Goal: Complete application form: Complete application form

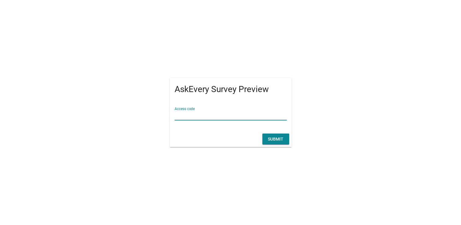
click at [186, 112] on input "Access code" at bounding box center [230, 115] width 112 height 10
click at [202, 117] on input "Access code" at bounding box center [230, 115] width 112 height 10
type input "OPPO"
click at [270, 137] on div "Submit" at bounding box center [275, 139] width 17 height 6
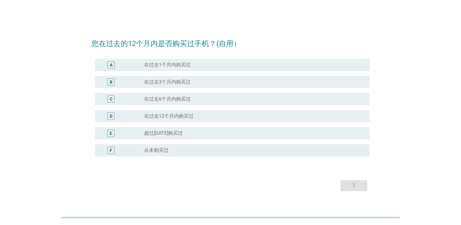
click at [175, 100] on label "在过去6个月内购买过" at bounding box center [167, 99] width 47 height 6
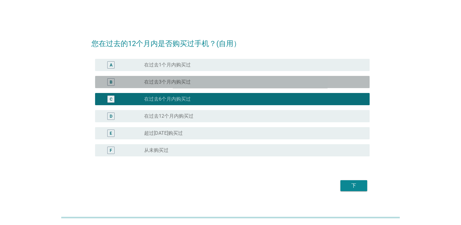
click at [176, 87] on div "B radio_button_unchecked 在过去3个月内购买过" at bounding box center [232, 82] width 274 height 12
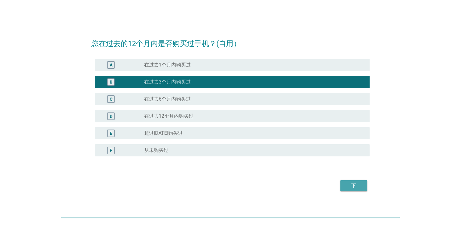
click at [351, 181] on button "下" at bounding box center [353, 185] width 27 height 11
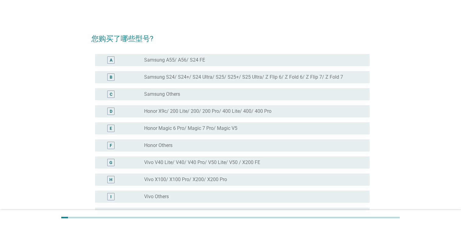
click at [195, 109] on label "Honor X9c/ 200 Lite/ 200/ 200 Pro/ 400 Lite/ 400/ 400 Pro" at bounding box center [207, 111] width 127 height 6
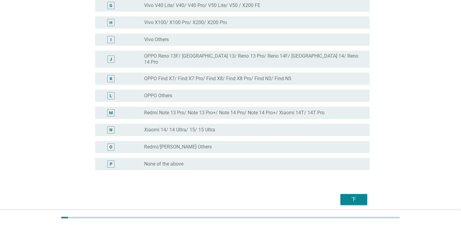
scroll to position [175, 0]
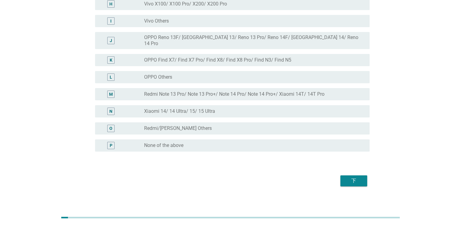
click at [355, 177] on div "下" at bounding box center [353, 180] width 17 height 7
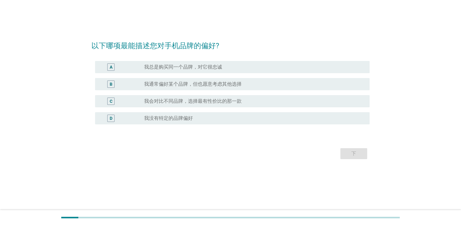
scroll to position [0, 0]
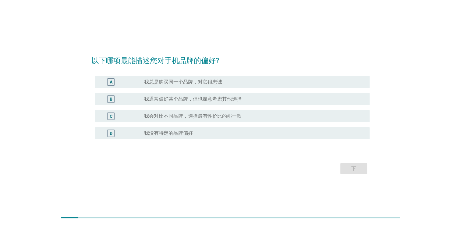
click at [215, 119] on div "radio_button_unchecked 我会对比不同品牌，选择最有性价比的那一款" at bounding box center [254, 115] width 220 height 7
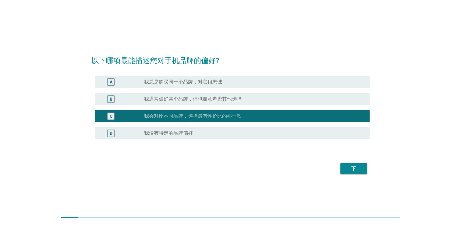
click at [239, 102] on div "radio_button_unchecked 我通常偏好某个品牌，但也愿意考虑其他选择" at bounding box center [254, 98] width 220 height 7
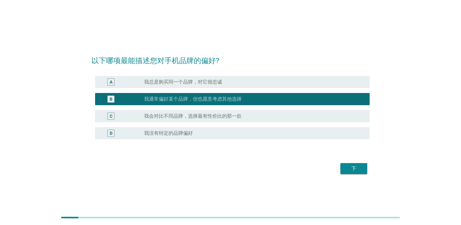
click at [238, 119] on label "我会对比不同品牌，选择最有性价比的那一款" at bounding box center [192, 116] width 97 height 6
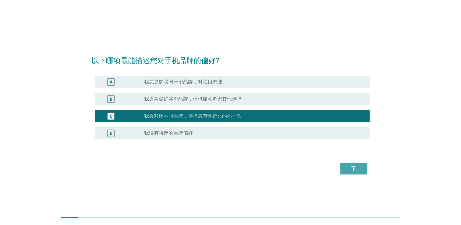
click at [348, 172] on button "下" at bounding box center [353, 168] width 27 height 11
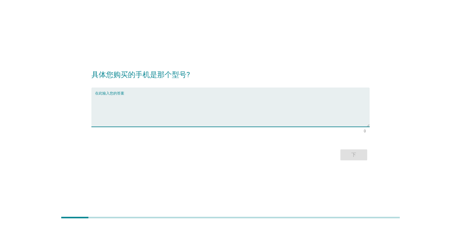
click at [150, 121] on textarea "在此输入您的答案" at bounding box center [232, 111] width 274 height 32
click at [160, 120] on textarea "在此输入您的答案" at bounding box center [232, 111] width 274 height 32
type textarea "Honor X9C"
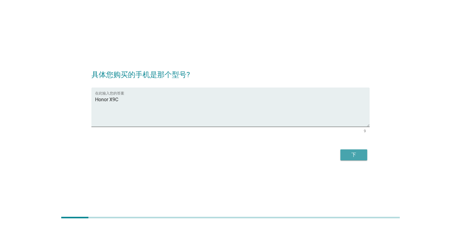
click at [348, 154] on div "下" at bounding box center [353, 154] width 17 height 7
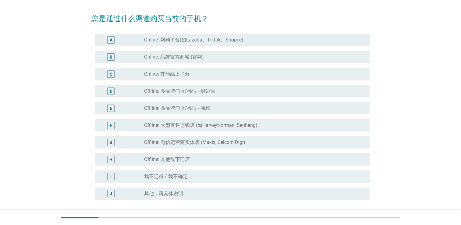
scroll to position [30, 0]
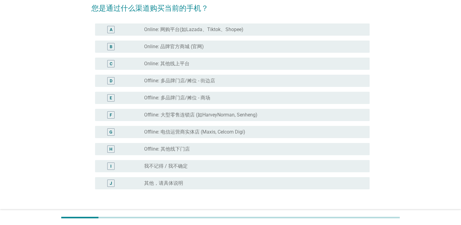
click at [194, 127] on div "G radio_button_unchecked Offline: 电信运营商实体店 (Maxis, Celcom Digi)" at bounding box center [232, 132] width 274 height 12
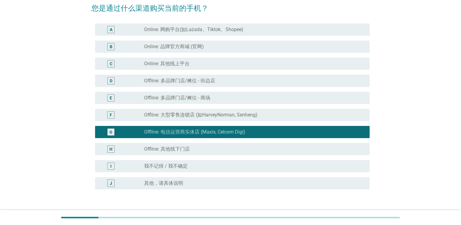
click at [194, 115] on label "Offline: 大型零售连锁店 (如HarveyNorman, Senheng)" at bounding box center [200, 115] width 113 height 6
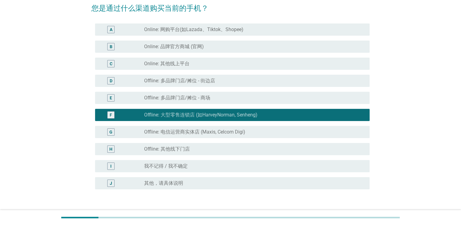
click at [196, 98] on label "Offline: 多品牌门店/摊位 - 商场" at bounding box center [177, 98] width 66 height 6
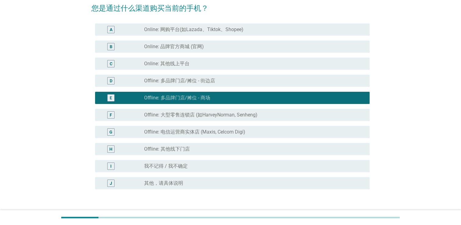
click at [203, 165] on div "radio_button_unchecked 我不记得 / 我不确定" at bounding box center [252, 166] width 216 height 6
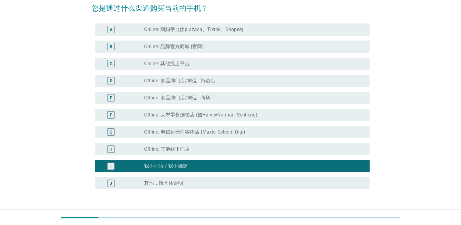
click at [190, 81] on label "Offline: 多品牌门店/摊位 - 街边店" at bounding box center [179, 81] width 71 height 6
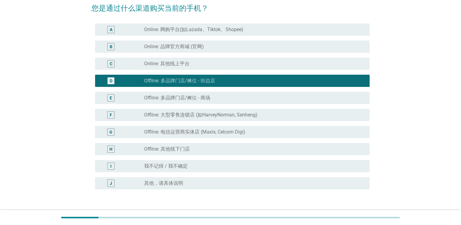
click at [213, 96] on div "radio_button_unchecked Offline: 多品牌门店/摊位 - 商场" at bounding box center [252, 98] width 216 height 6
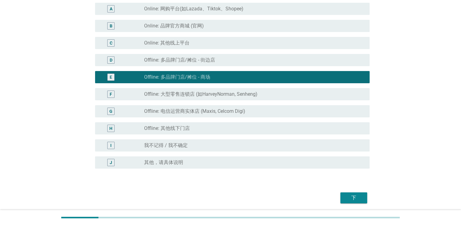
scroll to position [61, 0]
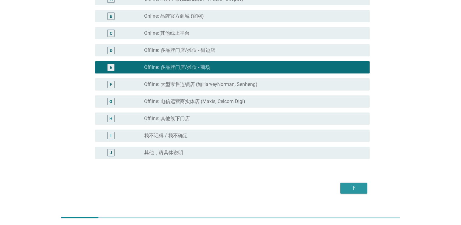
click at [361, 189] on div "下" at bounding box center [353, 187] width 17 height 7
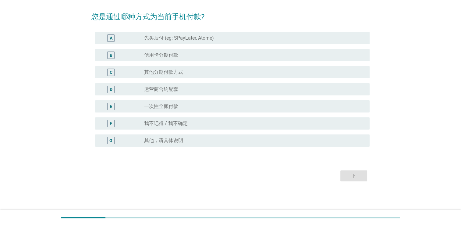
scroll to position [0, 0]
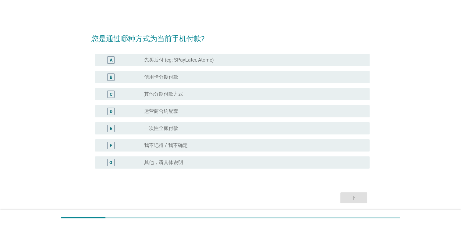
click at [192, 77] on div "radio_button_unchecked 信用卡分期付款" at bounding box center [252, 77] width 216 height 6
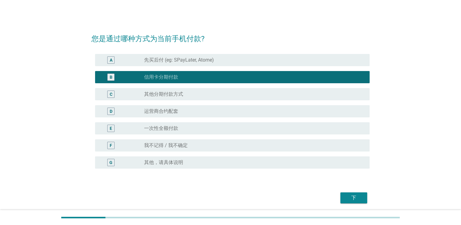
click at [362, 194] on button "下" at bounding box center [353, 197] width 27 height 11
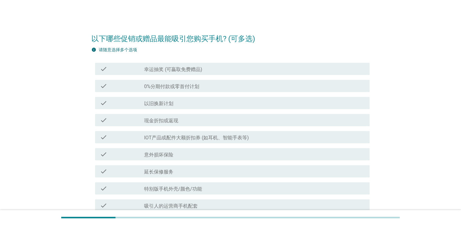
click at [197, 72] on label "幸运抽奖 (可贏取免费赠品)" at bounding box center [173, 69] width 58 height 6
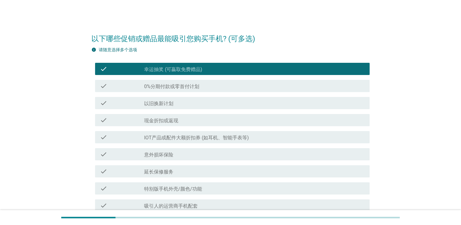
click at [197, 72] on label "幸运抽奖 (可贏取免费赠品)" at bounding box center [173, 69] width 58 height 6
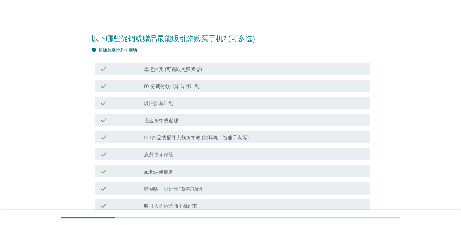
click at [199, 121] on div "check_box_outline_blank 现金折扣或返现" at bounding box center [254, 119] width 220 height 7
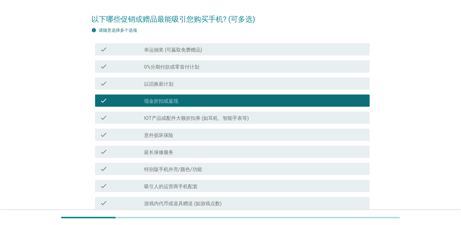
scroll to position [30, 0]
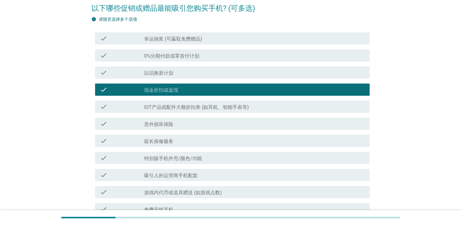
click at [215, 141] on div "check_box_outline_blank 延长保修服务" at bounding box center [254, 140] width 220 height 7
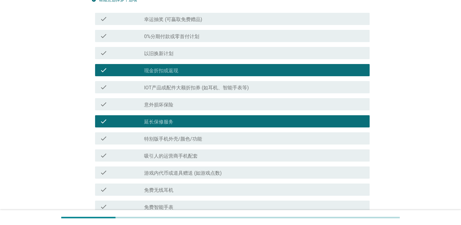
scroll to position [61, 0]
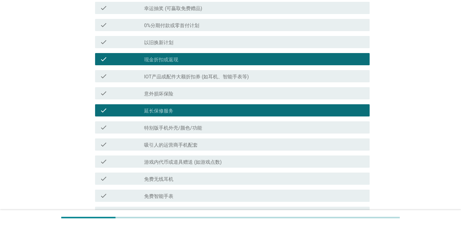
click at [204, 178] on div "check_box_outline_blank 免费无线耳机" at bounding box center [254, 178] width 220 height 7
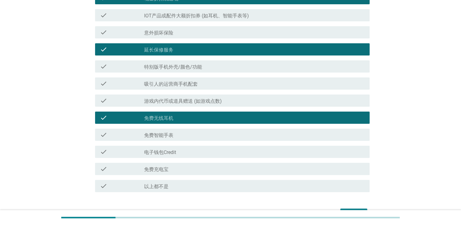
scroll to position [0, 0]
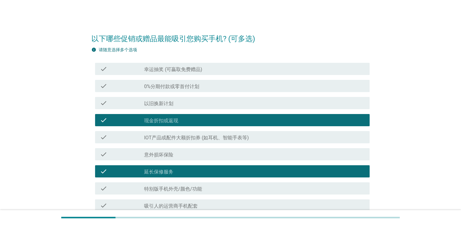
click at [189, 84] on label "0%分期付款或零首付计划" at bounding box center [171, 86] width 55 height 6
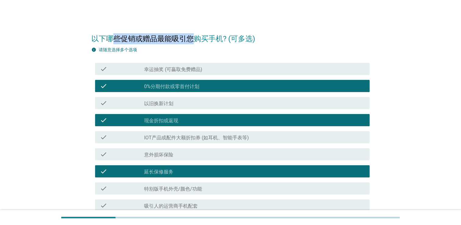
drag, startPoint x: 129, startPoint y: 37, endPoint x: 199, endPoint y: 40, distance: 70.7
click at [199, 40] on h2 "以下哪些促销或赠品最能吸引您购买手机? (可多选)" at bounding box center [230, 35] width 278 height 17
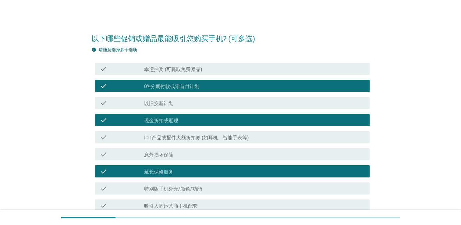
drag, startPoint x: 199, startPoint y: 40, endPoint x: 173, endPoint y: 53, distance: 29.3
click at [173, 53] on div "info 请随意选择多个选项 check check_box_outline_blank 幸运抽奖 (可贏取免费赠品) check check_box 0%分…" at bounding box center [230, 181] width 278 height 269
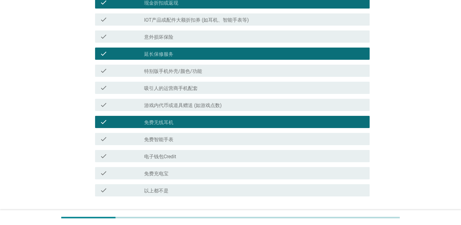
scroll to position [152, 0]
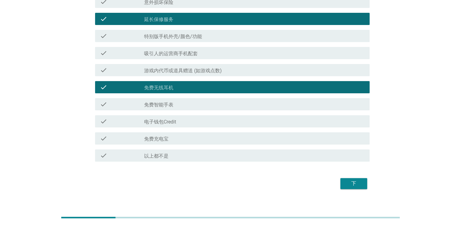
click at [180, 102] on div "check_box_outline_blank 免费智能手表" at bounding box center [254, 103] width 220 height 7
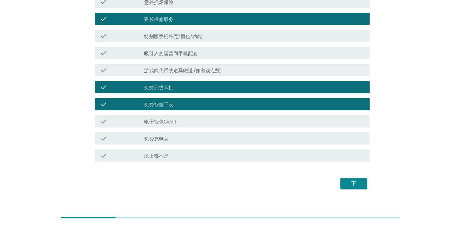
click at [346, 184] on div "下" at bounding box center [353, 183] width 17 height 7
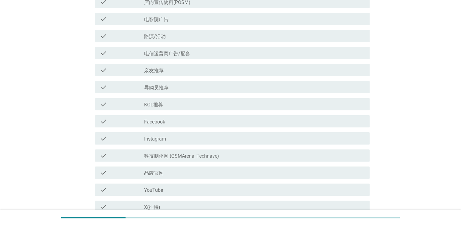
scroll to position [0, 0]
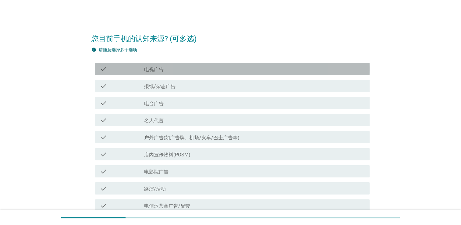
drag, startPoint x: 177, startPoint y: 69, endPoint x: 189, endPoint y: 100, distance: 33.8
click at [177, 69] on div "check_box_outline_blank 电视广告" at bounding box center [254, 68] width 220 height 7
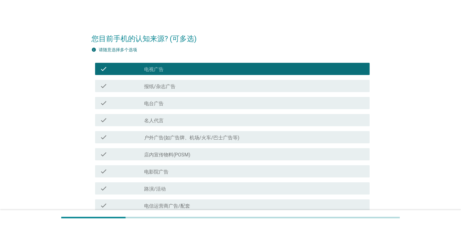
click at [174, 86] on label "报纸/杂志广告" at bounding box center [159, 86] width 31 height 6
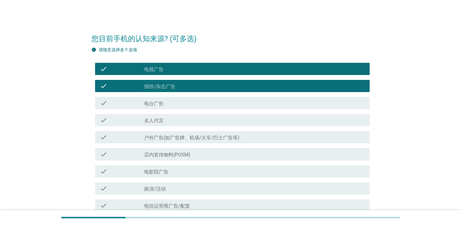
click at [179, 102] on div "check_box_outline_blank 电台广告" at bounding box center [254, 102] width 220 height 7
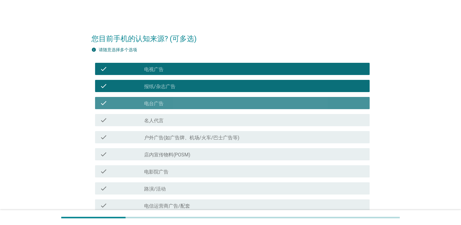
click at [189, 84] on div "check_box 报纸/杂志广告" at bounding box center [254, 85] width 220 height 7
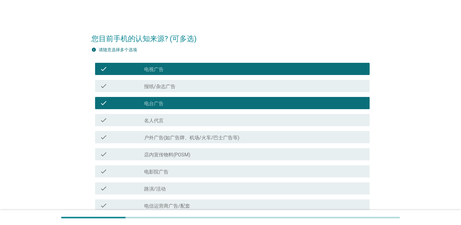
drag, startPoint x: 173, startPoint y: 118, endPoint x: 179, endPoint y: 120, distance: 6.2
click at [173, 119] on div "check_box_outline_blank 名人代言" at bounding box center [254, 119] width 220 height 7
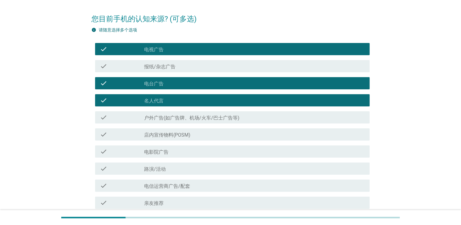
scroll to position [30, 0]
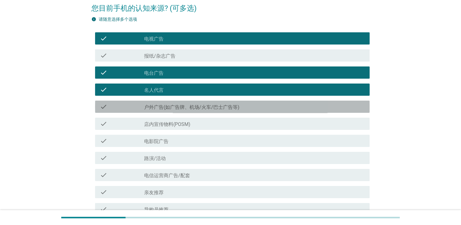
click at [238, 110] on label "户外广告(如广告牌、机场/火车/巴士广告等)" at bounding box center [191, 107] width 95 height 6
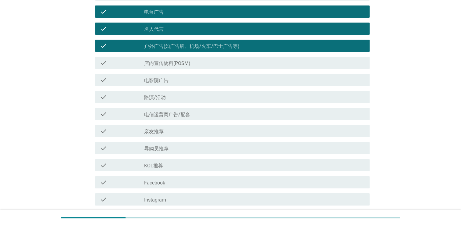
click at [209, 83] on div "check_box_outline_blank 电影院广告" at bounding box center [254, 79] width 220 height 7
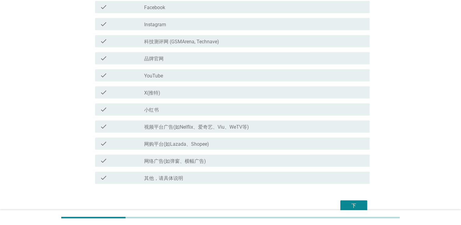
scroll to position [296, 0]
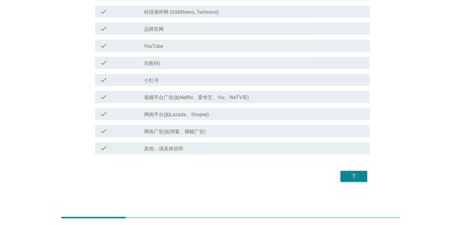
click at [351, 178] on div "下" at bounding box center [353, 175] width 17 height 7
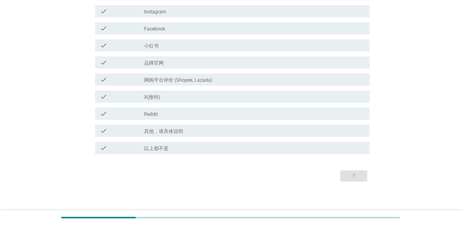
scroll to position [0, 0]
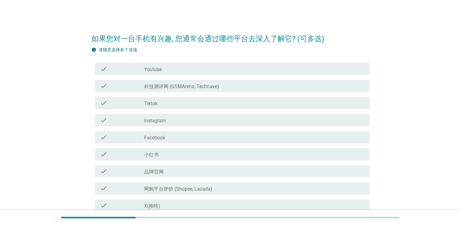
drag, startPoint x: 238, startPoint y: 74, endPoint x: 233, endPoint y: 78, distance: 6.1
click at [238, 74] on div "check check_box_outline_blank Youtube" at bounding box center [232, 69] width 274 height 12
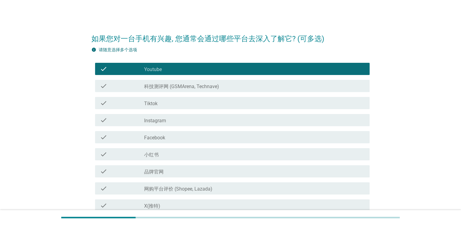
click at [224, 89] on div "check_box_outline_blank 科技测评网 (GSMArena, Technave)" at bounding box center [254, 85] width 220 height 7
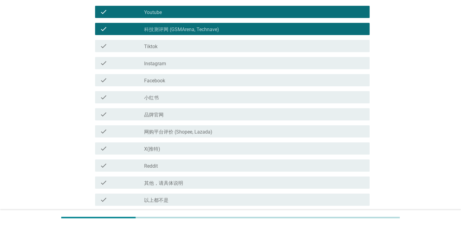
scroll to position [61, 0]
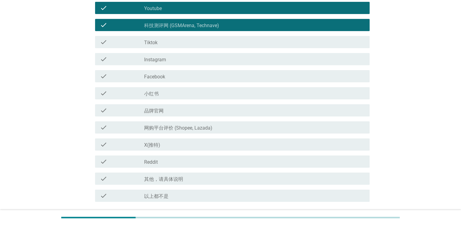
click at [174, 92] on div "check_box_outline_blank 小红书" at bounding box center [254, 93] width 220 height 7
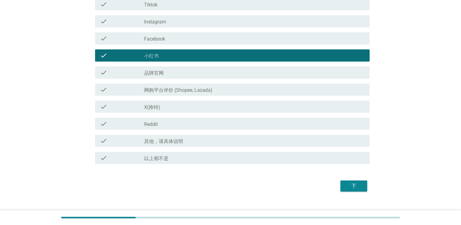
scroll to position [108, 0]
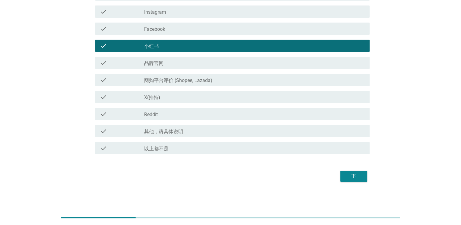
click at [190, 97] on div "check_box_outline_blank X(推特)" at bounding box center [254, 96] width 220 height 7
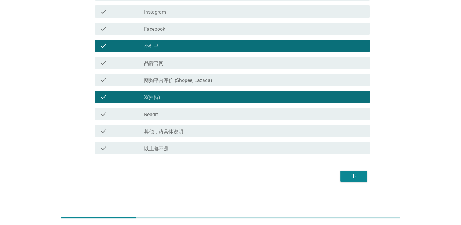
click at [191, 97] on div "check_box_outline_blank X(推特)" at bounding box center [254, 96] width 220 height 7
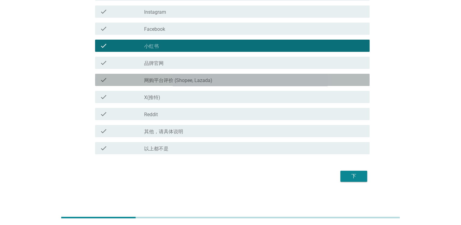
click at [209, 83] on div "check check_box_outline_blank 网购平台评价 (Shopee, Lazada)" at bounding box center [232, 80] width 274 height 12
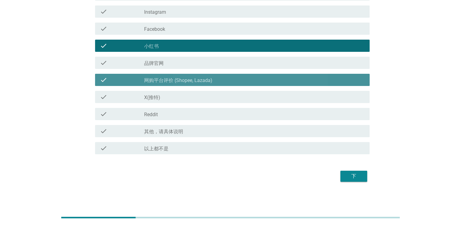
click at [207, 81] on label "网购平台评价 (Shopee, Lazada)" at bounding box center [178, 80] width 68 height 6
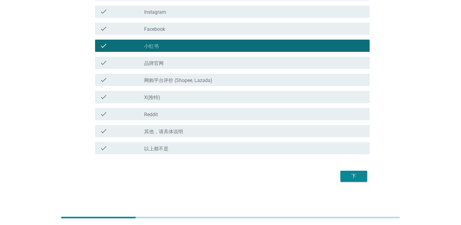
click at [202, 62] on div "check_box_outline_blank 品牌官网" at bounding box center [254, 62] width 220 height 7
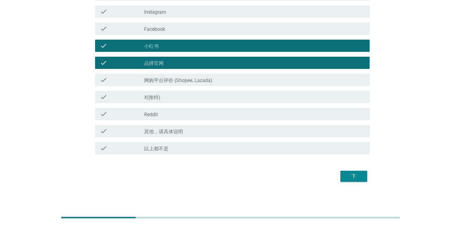
click at [346, 175] on div "下" at bounding box center [353, 175] width 17 height 7
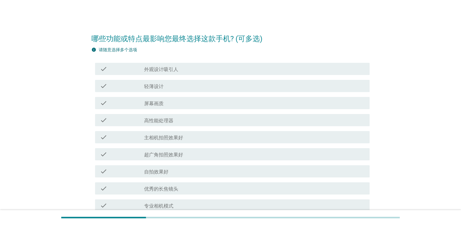
click at [175, 73] on div "check check_box_outline_blank 外观设计吸引人" at bounding box center [232, 69] width 274 height 12
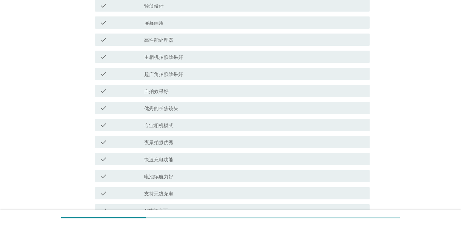
scroll to position [91, 0]
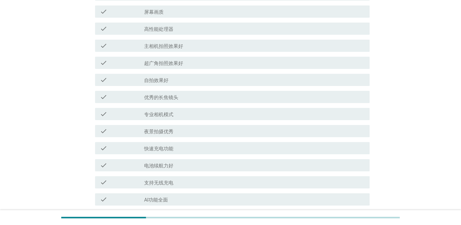
drag, startPoint x: 176, startPoint y: 147, endPoint x: 175, endPoint y: 150, distance: 3.5
click at [176, 148] on div "check_box_outline_blank 快速充电功能" at bounding box center [254, 147] width 220 height 7
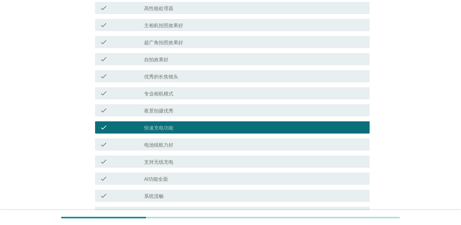
scroll to position [122, 0]
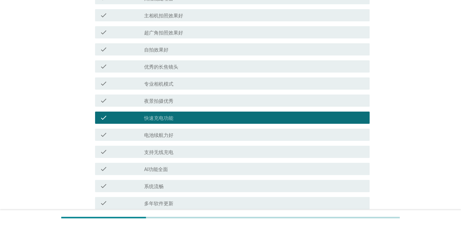
click at [175, 156] on div "check check_box_outline_blank 支持无线充电" at bounding box center [232, 152] width 274 height 12
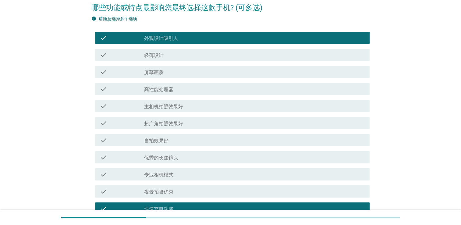
scroll to position [30, 0]
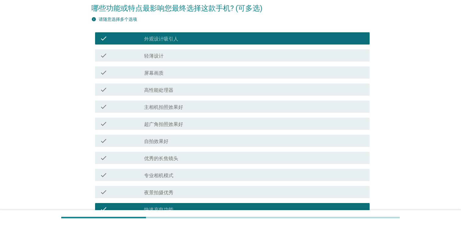
click at [169, 93] on div "check check_box_outline_blank 高性能处理器" at bounding box center [232, 89] width 274 height 12
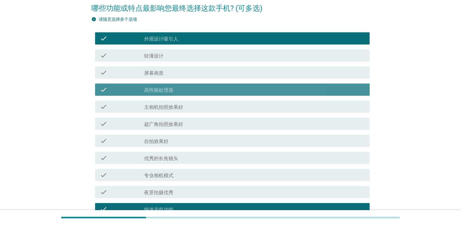
click at [168, 107] on label "主相机拍照效果好" at bounding box center [163, 107] width 39 height 6
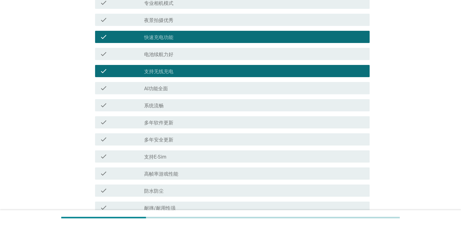
scroll to position [213, 0]
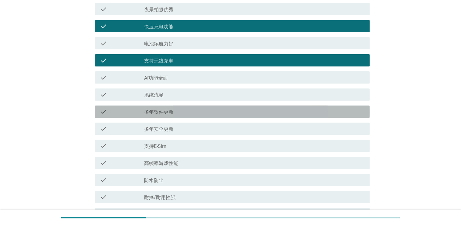
click at [182, 111] on div "check_box_outline_blank 多年软件更新" at bounding box center [254, 111] width 220 height 7
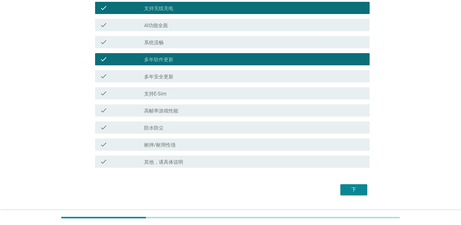
scroll to position [274, 0]
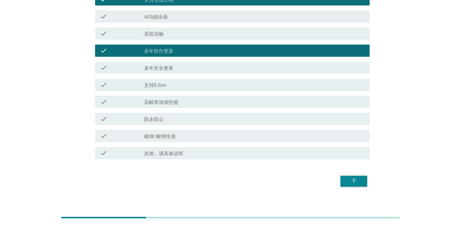
click at [357, 181] on div "下" at bounding box center [353, 180] width 17 height 7
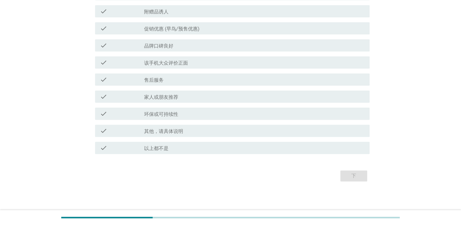
scroll to position [0, 0]
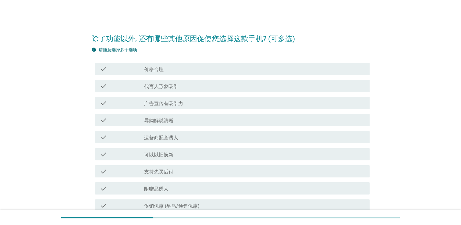
click at [166, 75] on div "check check_box_outline_blank 价格合理" at bounding box center [230, 68] width 278 height 17
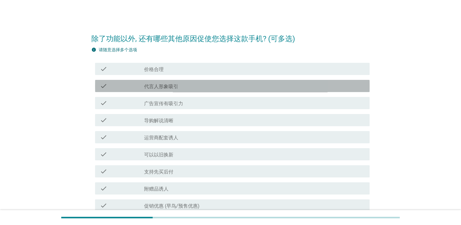
click at [170, 89] on label "代言人形象吸引" at bounding box center [161, 86] width 34 height 6
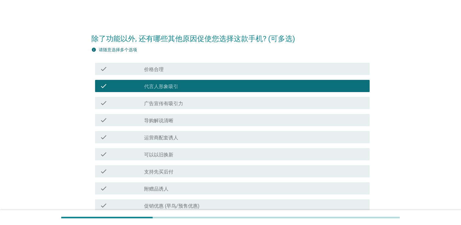
click at [179, 72] on div "check_box_outline_blank 价格合理" at bounding box center [254, 68] width 220 height 7
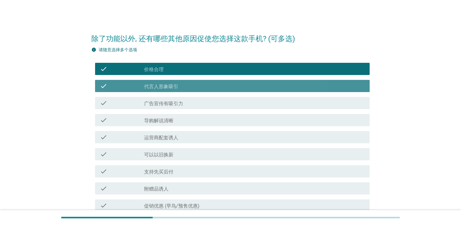
click at [172, 86] on label "代言人形象吸引" at bounding box center [161, 86] width 34 height 6
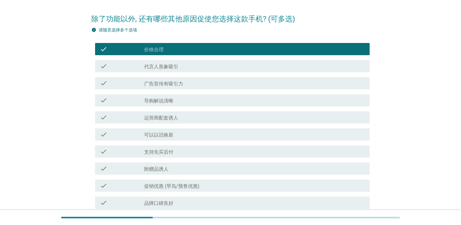
scroll to position [30, 0]
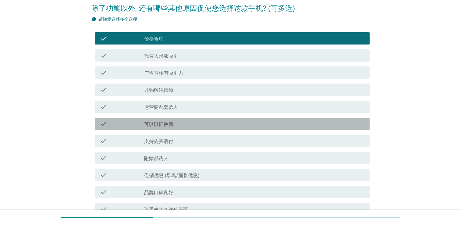
drag, startPoint x: 177, startPoint y: 123, endPoint x: 178, endPoint y: 131, distance: 8.6
click at [178, 123] on div "check_box_outline_blank 可以以旧换新" at bounding box center [254, 123] width 220 height 7
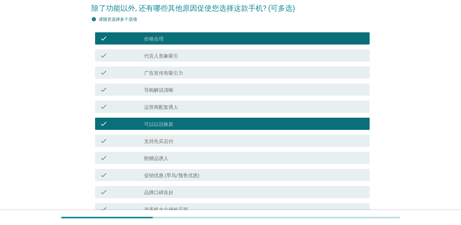
click at [183, 118] on div "check check_box_outline_blank 可以以旧换新" at bounding box center [232, 124] width 274 height 12
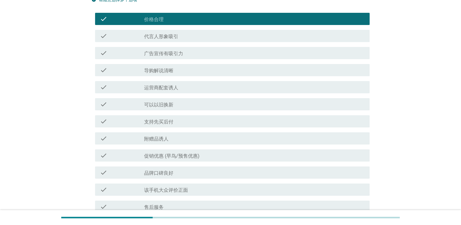
scroll to position [61, 0]
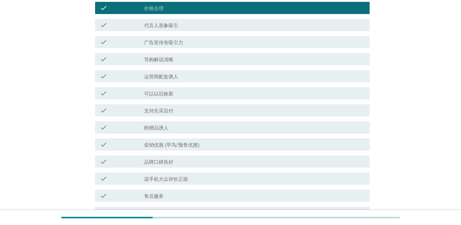
click at [172, 159] on label "品牌口碑良好" at bounding box center [158, 162] width 29 height 6
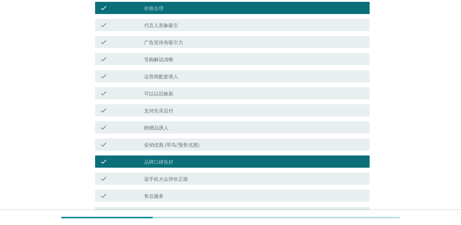
click at [177, 173] on div "check check_box_outline_blank 该手机大众评价正面" at bounding box center [232, 178] width 274 height 12
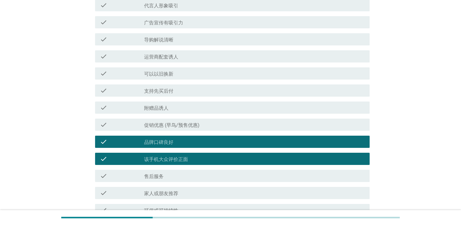
scroll to position [91, 0]
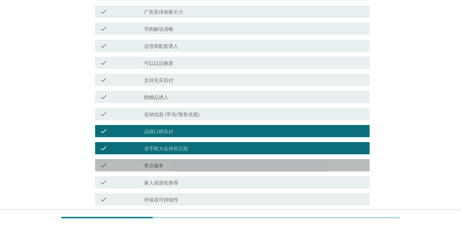
click at [156, 163] on label "售后服务" at bounding box center [153, 166] width 19 height 6
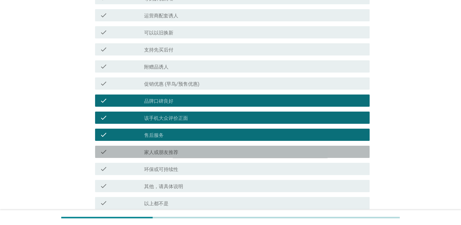
click at [153, 153] on label "家人或朋友推荐" at bounding box center [161, 152] width 34 height 6
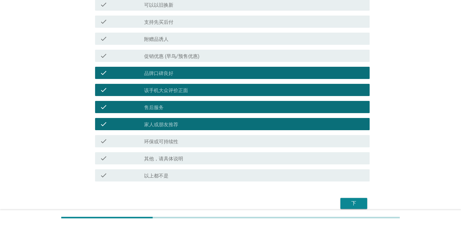
scroll to position [177, 0]
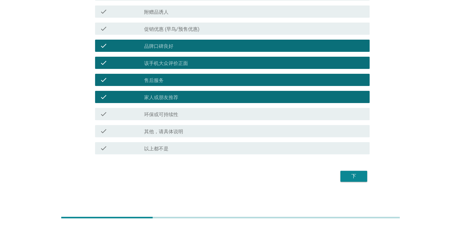
click at [359, 178] on div "下" at bounding box center [353, 175] width 17 height 7
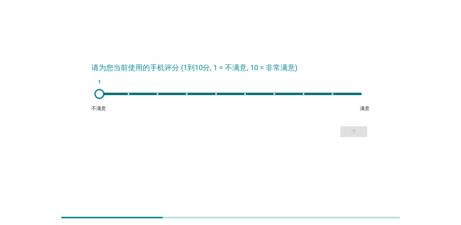
scroll to position [0, 0]
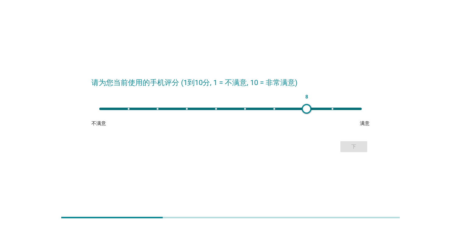
drag, startPoint x: 109, startPoint y: 111, endPoint x: 315, endPoint y: 123, distance: 205.6
click at [306, 119] on div "8 不满意 满意" at bounding box center [230, 115] width 278 height 24
type input "8"
click at [304, 109] on div at bounding box center [305, 109] width 10 height 10
click at [348, 146] on div "下" at bounding box center [353, 146] width 17 height 7
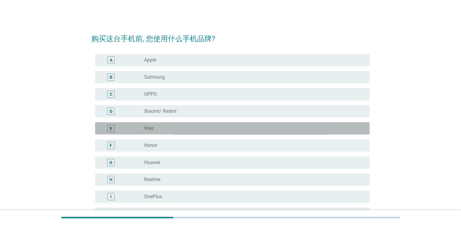
click at [167, 128] on div "radio_button_unchecked Vivo" at bounding box center [252, 128] width 216 height 6
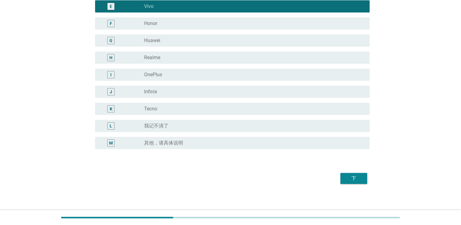
scroll to position [124, 0]
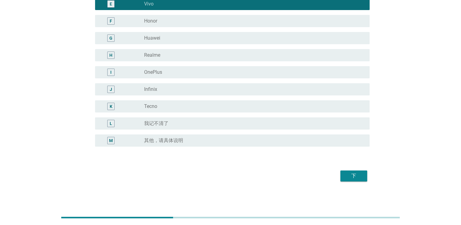
click at [328, 176] on div "下" at bounding box center [230, 175] width 278 height 15
click at [344, 177] on button "下" at bounding box center [353, 175] width 27 height 11
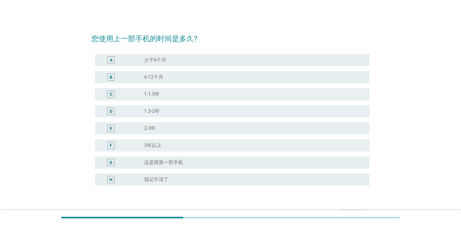
click at [154, 123] on div "E radio_button_unchecked 2-3年" at bounding box center [232, 128] width 274 height 12
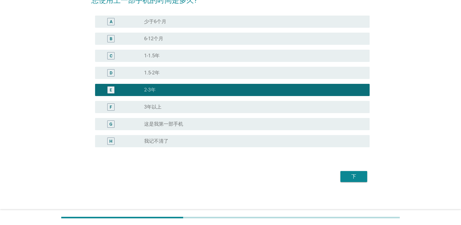
scroll to position [39, 0]
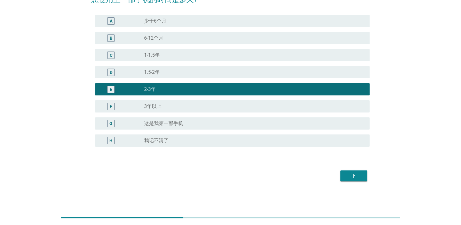
click at [347, 177] on div "下" at bounding box center [353, 175] width 17 height 7
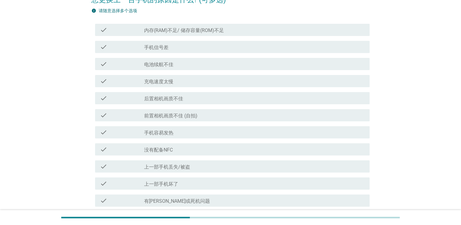
scroll to position [0, 0]
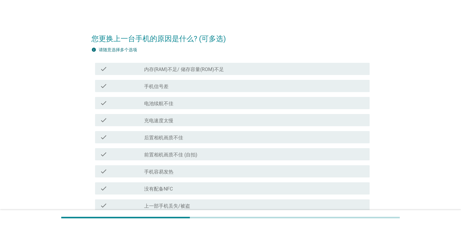
click at [206, 66] on label "内存(RAM)不足/ 储存容量(ROM)不足" at bounding box center [184, 69] width 80 height 6
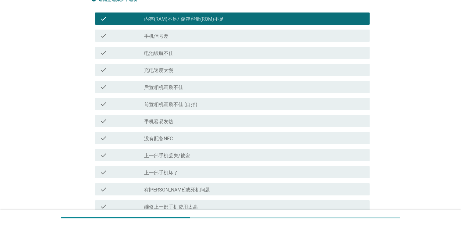
scroll to position [61, 0]
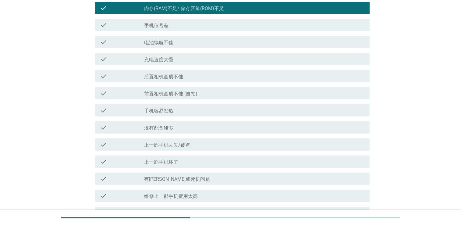
click at [192, 174] on div "check check_box_outline_blank 有[PERSON_NAME]或死机问题" at bounding box center [232, 178] width 274 height 12
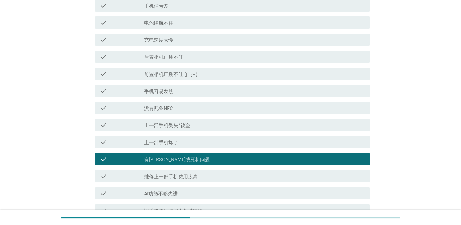
scroll to position [91, 0]
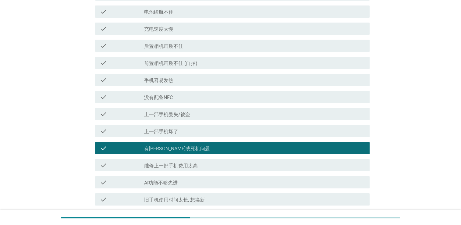
click at [203, 149] on div "check_box_outline_blank 有[PERSON_NAME]或死机问题" at bounding box center [254, 147] width 220 height 7
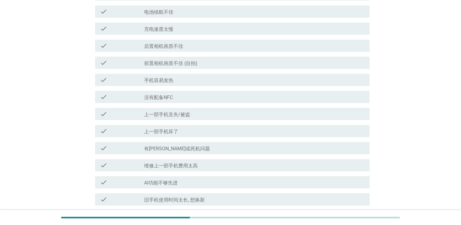
click at [200, 152] on div "check check_box_outline_blank 有[PERSON_NAME]或死机问题" at bounding box center [232, 148] width 274 height 12
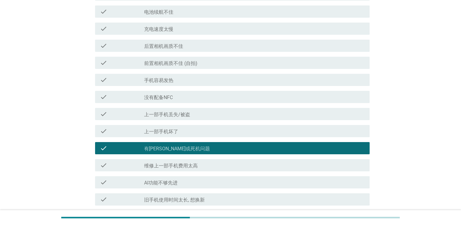
click at [204, 167] on div "check_box_outline_blank 维修上一部手机费用太高" at bounding box center [254, 164] width 220 height 7
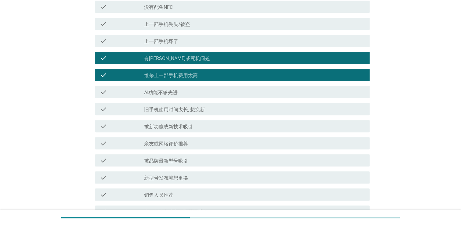
scroll to position [183, 0]
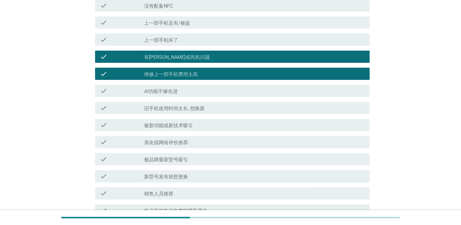
click at [209, 155] on div "check_box_outline_blank 被品牌最新型号吸引" at bounding box center [254, 158] width 220 height 7
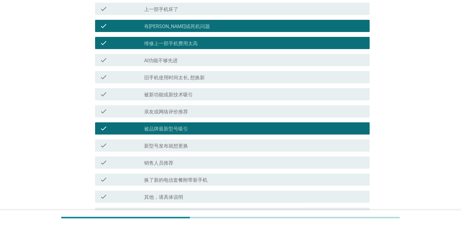
scroll to position [244, 0]
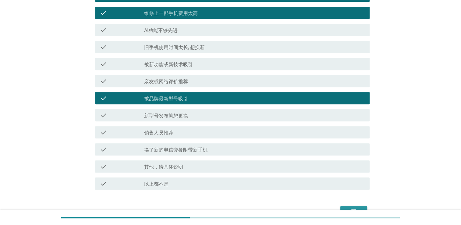
click at [346, 206] on button "下" at bounding box center [353, 211] width 27 height 11
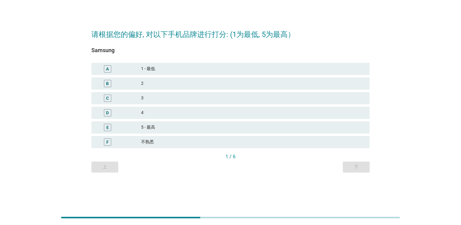
scroll to position [0, 0]
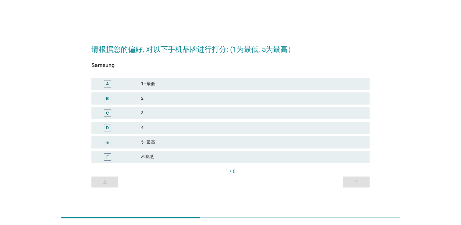
click at [169, 111] on div "3" at bounding box center [253, 112] width 224 height 7
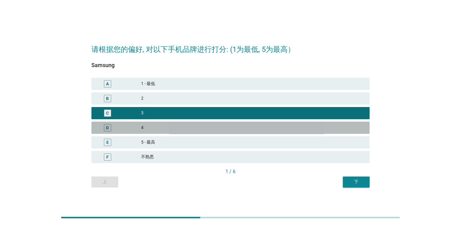
click at [177, 126] on div "4" at bounding box center [253, 127] width 224 height 7
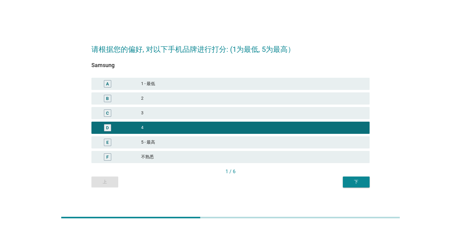
click at [346, 180] on button "下" at bounding box center [356, 181] width 27 height 11
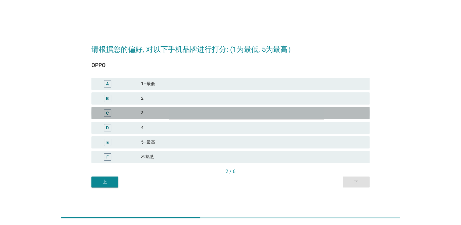
click at [171, 114] on div "3" at bounding box center [253, 112] width 224 height 7
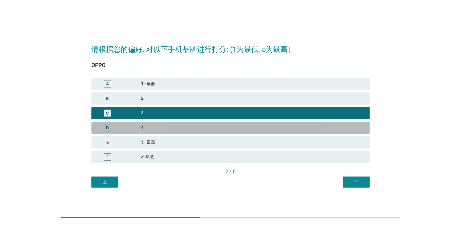
click at [176, 122] on div "D 4" at bounding box center [230, 128] width 278 height 12
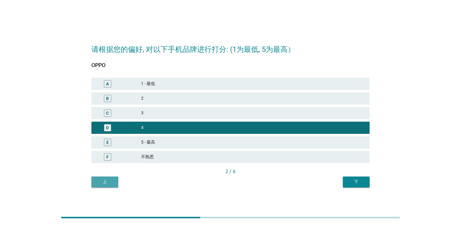
click at [106, 177] on button "上" at bounding box center [104, 181] width 27 height 11
click at [160, 120] on div "A 1 - 最低 B 2 C 3 D 4 E 5 - 最高 F 不熟悉" at bounding box center [230, 120] width 280 height 88
click at [351, 181] on div "下" at bounding box center [355, 181] width 17 height 6
click at [191, 126] on div "4" at bounding box center [253, 127] width 224 height 7
click at [374, 186] on div "请根据您的偏好, 对以下手机品牌进行打分: (1为最低, 5为最高） OPPO A 1 - 最低 B 2 C 3 D 4 E 5 - 最高 F 不熟悉 2 /…" at bounding box center [230, 112] width 288 height 159
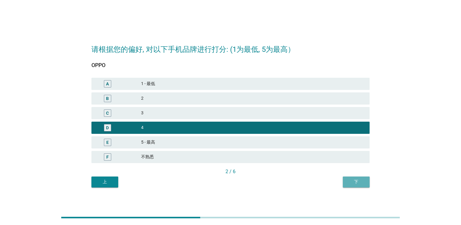
drag, startPoint x: 364, startPoint y: 182, endPoint x: 322, endPoint y: 187, distance: 41.4
click at [363, 182] on div "下" at bounding box center [355, 181] width 17 height 6
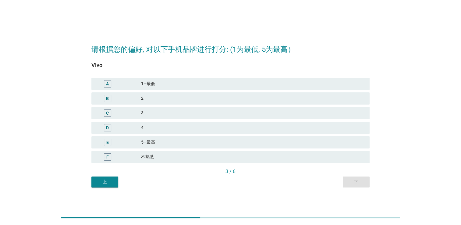
click at [167, 110] on div "3" at bounding box center [253, 112] width 224 height 7
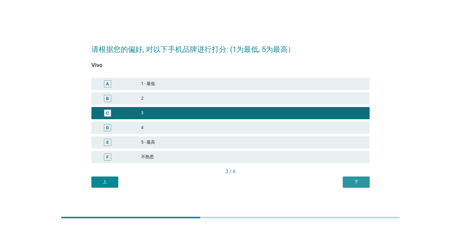
click at [353, 180] on button "下" at bounding box center [356, 181] width 27 height 11
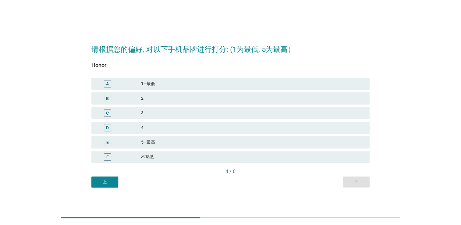
click at [153, 127] on div "4" at bounding box center [253, 127] width 224 height 7
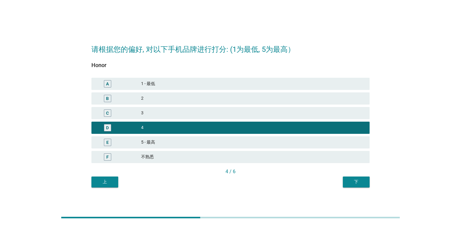
click at [158, 147] on div "E 5 - 最高" at bounding box center [230, 142] width 278 height 12
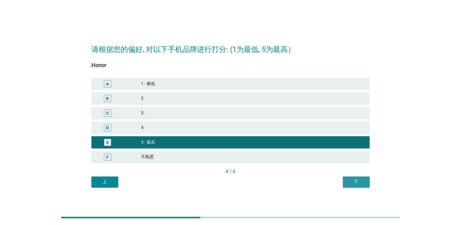
drag, startPoint x: 358, startPoint y: 186, endPoint x: 351, endPoint y: 184, distance: 6.7
click at [357, 186] on button "下" at bounding box center [356, 181] width 27 height 11
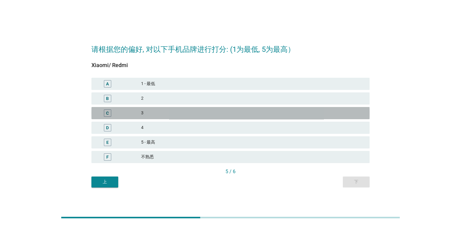
click at [111, 110] on div "C" at bounding box center [107, 112] width 7 height 7
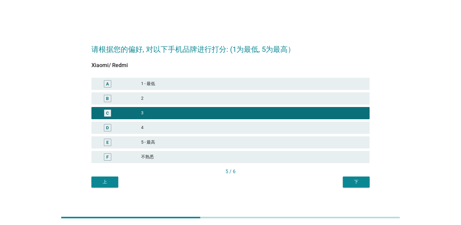
click at [112, 125] on div "D" at bounding box center [107, 127] width 22 height 7
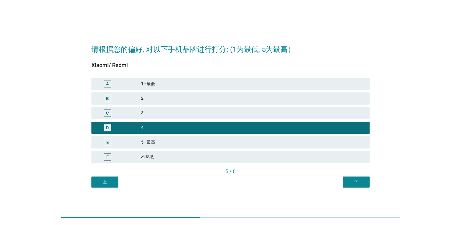
click at [112, 115] on div "C" at bounding box center [107, 112] width 22 height 7
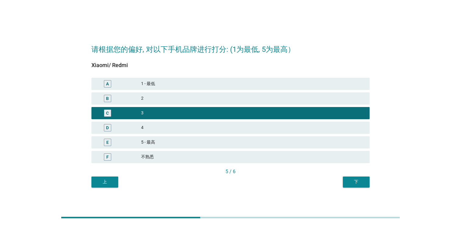
click at [362, 178] on div "下" at bounding box center [355, 181] width 17 height 6
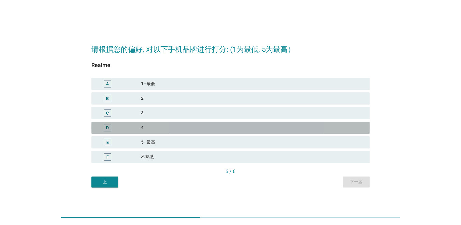
drag, startPoint x: 171, startPoint y: 126, endPoint x: 279, endPoint y: 140, distance: 109.3
click at [172, 126] on div "4" at bounding box center [253, 127] width 224 height 7
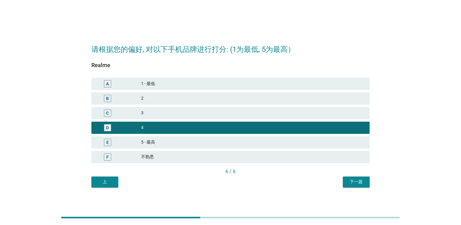
click at [91, 179] on div "请根据您的偏好, 对以下手机品牌进行打分: (1为最低, 5为最高） Realme A 1 - 最低 B 2 C 3 D 4 E 5 - 最高 F 不熟悉 6…" at bounding box center [230, 112] width 288 height 159
click at [106, 185] on div "上" at bounding box center [104, 181] width 17 height 6
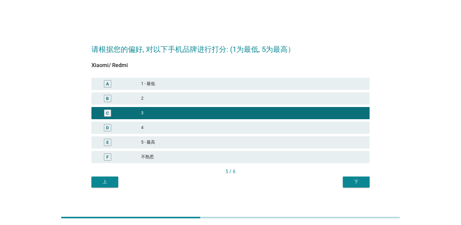
click at [349, 178] on button "下" at bounding box center [356, 181] width 27 height 11
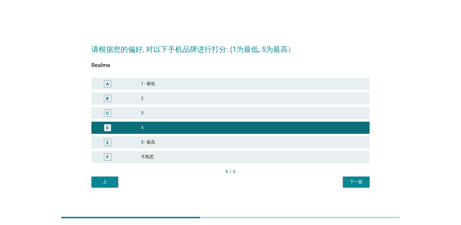
click at [358, 182] on div "下一题" at bounding box center [355, 181] width 17 height 6
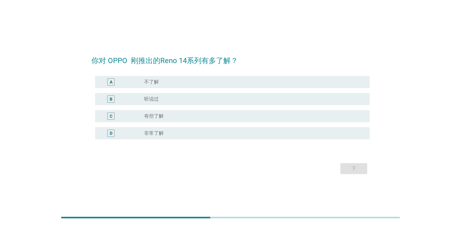
click at [168, 115] on div "radio_button_unchecked 有些了解" at bounding box center [252, 116] width 216 height 6
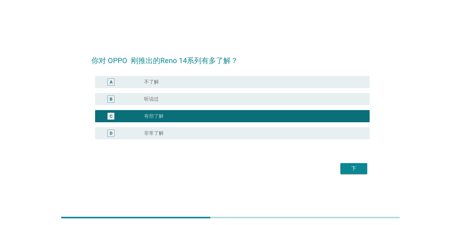
click at [238, 138] on div "D radio_button_unchecked 非常了解" at bounding box center [232, 133] width 274 height 12
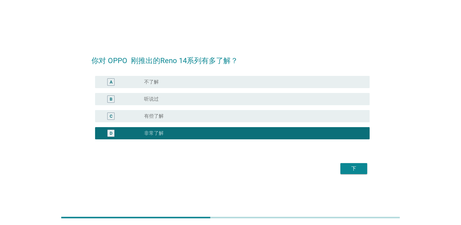
drag, startPoint x: 323, startPoint y: 161, endPoint x: 377, endPoint y: 188, distance: 61.1
click at [321, 160] on form "你对 OPPO 刚推出的Reno 14系列有多了解？ A radio_button_unchecked 不了解 B radio_button_unchecke…" at bounding box center [230, 112] width 278 height 127
click at [354, 174] on button "下" at bounding box center [353, 168] width 27 height 11
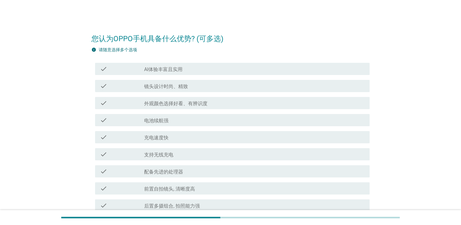
click at [255, 76] on div "check check_box_outline_blank AI体验丰富且实用" at bounding box center [230, 68] width 278 height 17
click at [246, 74] on div "check check_box_outline_blank AI体验丰富且实用" at bounding box center [232, 69] width 274 height 12
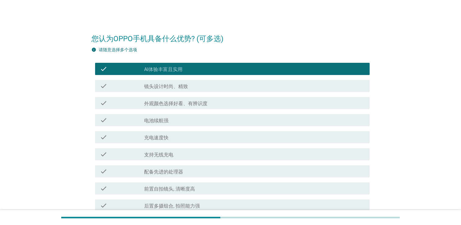
click at [220, 86] on div "check_box_outline_blank 镜头设计时尚、精致" at bounding box center [254, 85] width 220 height 7
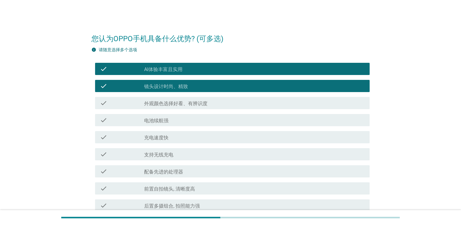
click at [190, 107] on div "check check_box_outline_blank 外观颜色选择好看、有辨识度" at bounding box center [232, 103] width 274 height 12
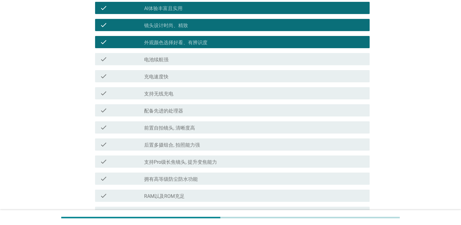
scroll to position [91, 0]
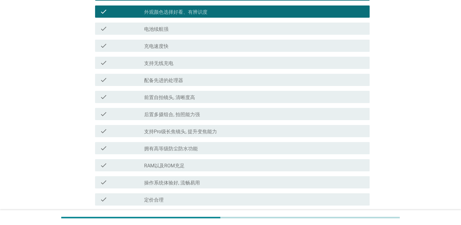
click at [183, 166] on label "RAM以及ROM充足" at bounding box center [164, 166] width 41 height 6
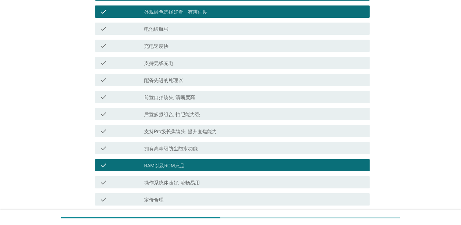
drag, startPoint x: 182, startPoint y: 180, endPoint x: 179, endPoint y: 163, distance: 17.7
click at [183, 181] on label "操作系统体验好, 流畅易用" at bounding box center [172, 183] width 56 height 6
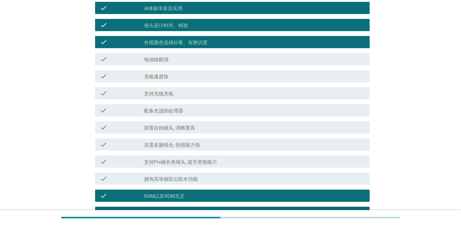
scroll to position [61, 0]
click at [185, 136] on div "check check_box_outline_blank 后置多摄组合, 拍照能力强" at bounding box center [230, 144] width 278 height 17
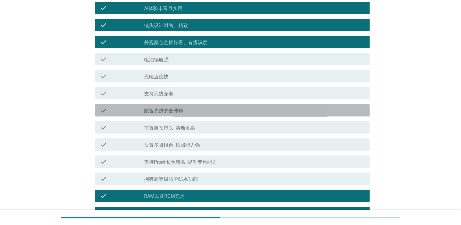
click at [187, 116] on div "check check_box_outline_blank 配备先进的处理器" at bounding box center [232, 110] width 274 height 12
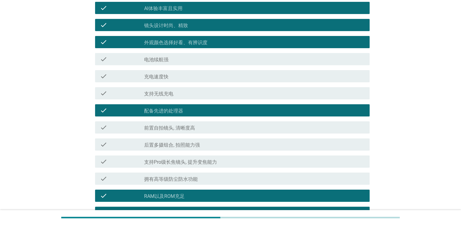
drag, startPoint x: 185, startPoint y: 90, endPoint x: 185, endPoint y: 117, distance: 27.4
click at [185, 90] on div "check_box_outline_blank 支持无线充电" at bounding box center [254, 93] width 220 height 7
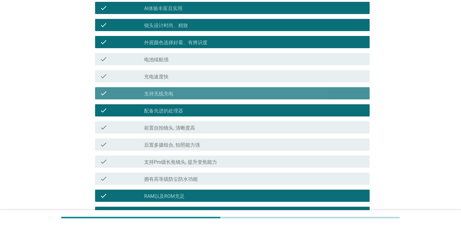
drag, startPoint x: 181, startPoint y: 129, endPoint x: 189, endPoint y: 130, distance: 7.4
click at [182, 129] on label "前置自拍镜头, 清晰度高" at bounding box center [169, 128] width 51 height 6
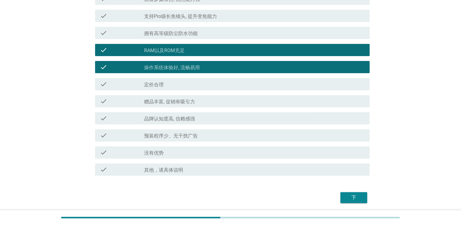
scroll to position [228, 0]
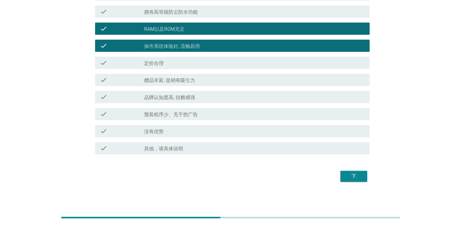
click at [202, 100] on div "check_box_outline_blank 品牌认知度高, 信赖感强" at bounding box center [254, 96] width 220 height 7
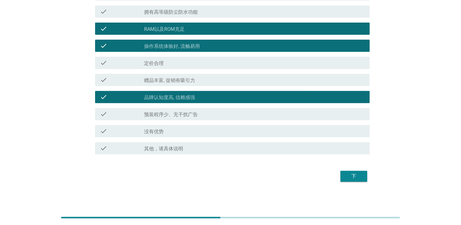
click at [348, 172] on div "下" at bounding box center [353, 175] width 17 height 7
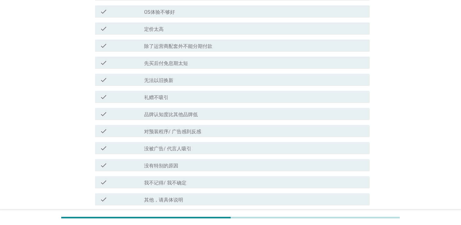
scroll to position [0, 0]
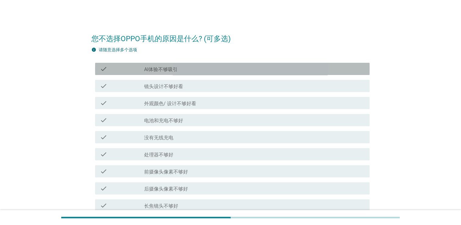
click at [186, 70] on div "check_box_outline_blank AI体验不够吸引" at bounding box center [254, 68] width 220 height 7
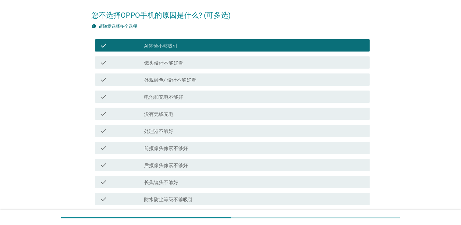
scroll to position [61, 0]
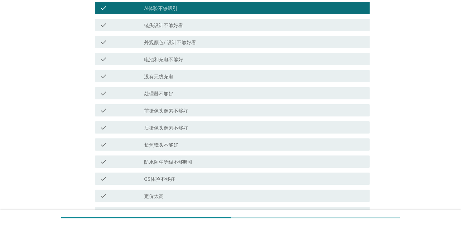
click at [153, 158] on div "check_box_outline_blank 防水防尘等级不够吸引" at bounding box center [254, 161] width 220 height 7
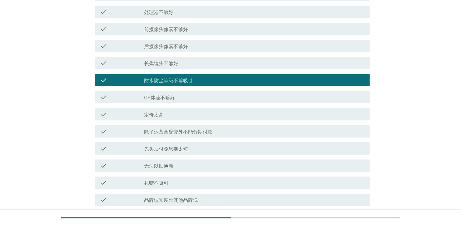
scroll to position [152, 0]
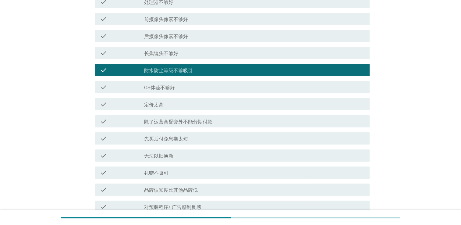
click at [167, 165] on div "check check_box_outline_blank 礼赠不吸引" at bounding box center [230, 172] width 278 height 17
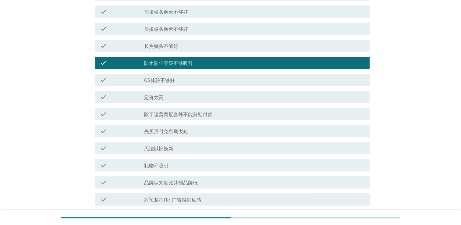
scroll to position [213, 0]
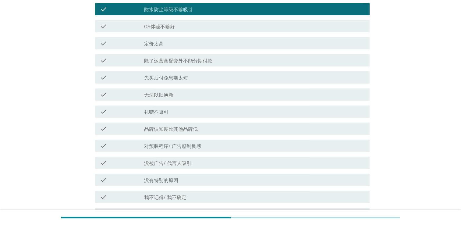
click at [179, 123] on div "check check_box_outline_blank 品牌认知度比其他品牌低" at bounding box center [232, 128] width 274 height 12
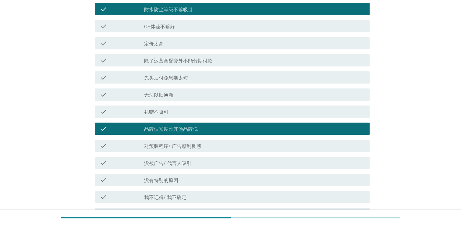
click at [207, 159] on div "check_box_outline_blank 没被广告/ 代言人吸引" at bounding box center [254, 162] width 220 height 7
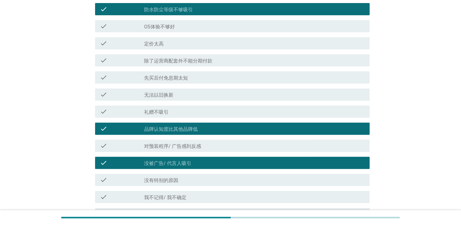
click at [208, 157] on div "check check_box_outline_blank 没被广告/ 代言人吸引" at bounding box center [232, 163] width 274 height 12
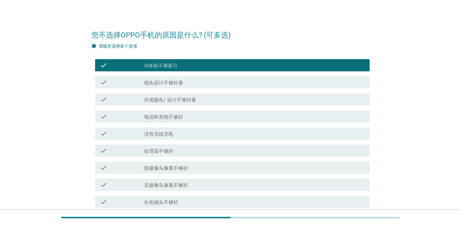
scroll to position [0, 0]
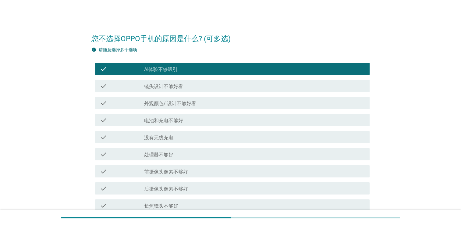
click at [195, 69] on div "check_box_outline_blank AI体验不够吸引" at bounding box center [254, 68] width 220 height 7
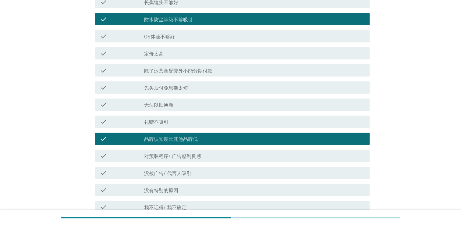
scroll to position [213, 0]
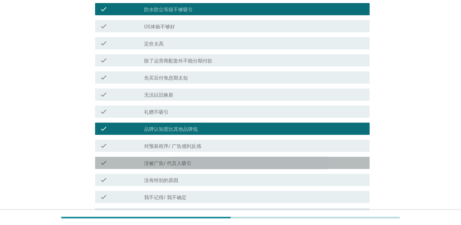
click at [192, 162] on div "check_box_outline_blank 没被广告/ 代言人吸引" at bounding box center [254, 162] width 220 height 7
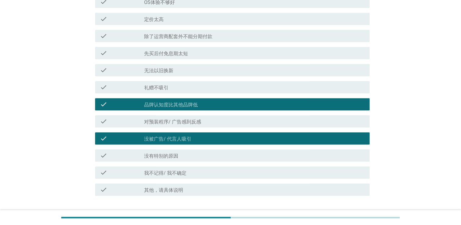
scroll to position [274, 0]
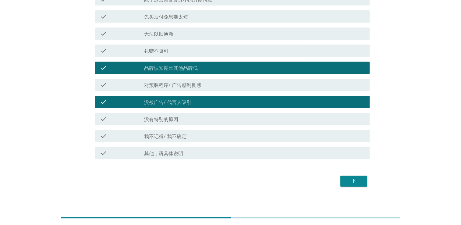
click at [199, 125] on div "check check_box_outline_blank 没有特别的原因" at bounding box center [230, 118] width 278 height 17
click at [158, 110] on div "check check_box_outline_blank 没有特别的原因" at bounding box center [230, 118] width 278 height 17
click at [166, 118] on label "没有特别的原因" at bounding box center [161, 119] width 34 height 6
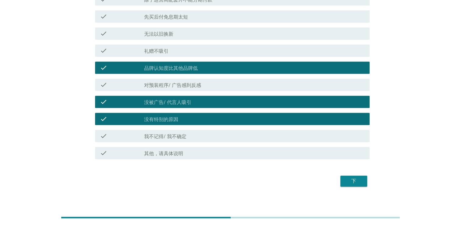
click at [354, 188] on div "下" at bounding box center [230, 181] width 278 height 15
click at [351, 179] on div "下" at bounding box center [353, 180] width 17 height 7
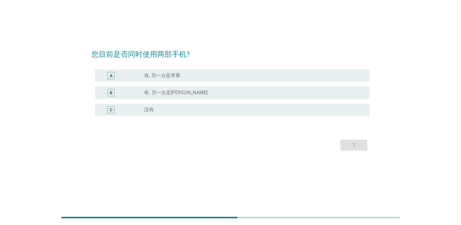
scroll to position [0, 0]
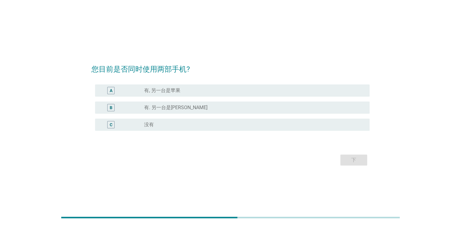
click at [202, 107] on div "radio_button_unchecked 有. 另一台是[PERSON_NAME]" at bounding box center [252, 107] width 216 height 6
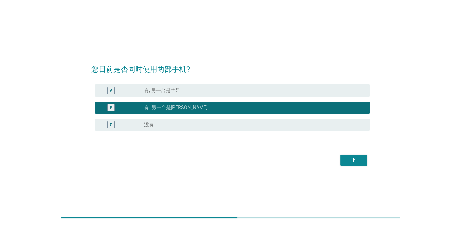
click at [201, 118] on div "C radio_button_unchecked 没有" at bounding box center [230, 124] width 278 height 17
click at [201, 124] on div "radio_button_unchecked 没有" at bounding box center [252, 125] width 216 height 6
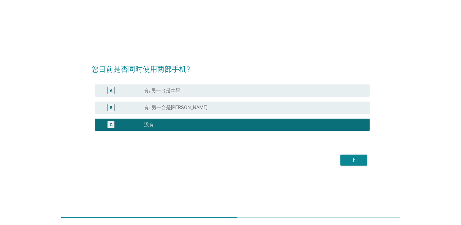
click at [359, 160] on div "下" at bounding box center [353, 159] width 17 height 7
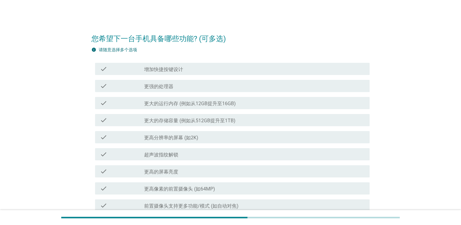
click at [172, 69] on label "增加快捷按键设计" at bounding box center [163, 69] width 39 height 6
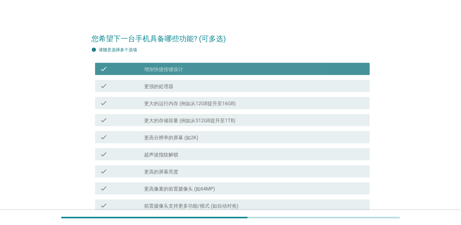
click at [166, 82] on div "check_box_outline_blank 更强的处理器" at bounding box center [254, 85] width 220 height 7
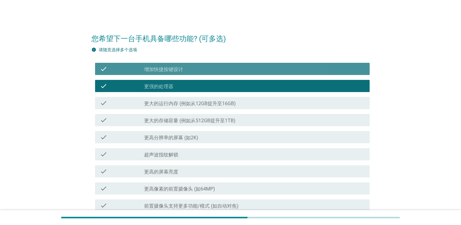
click at [178, 68] on label "增加快捷按键设计" at bounding box center [163, 69] width 39 height 6
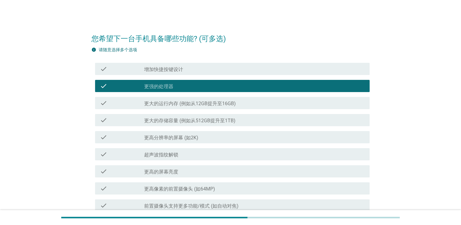
click at [179, 77] on div "check check_box_outline_blank 增加快捷按键设计" at bounding box center [230, 68] width 278 height 17
click at [178, 82] on div "check check_box_outline_blank 更强的处理器" at bounding box center [232, 86] width 274 height 12
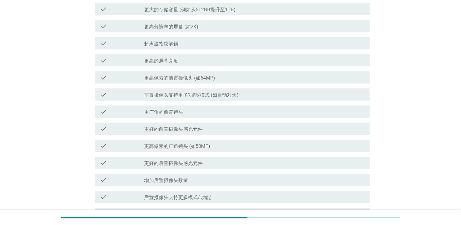
scroll to position [122, 0]
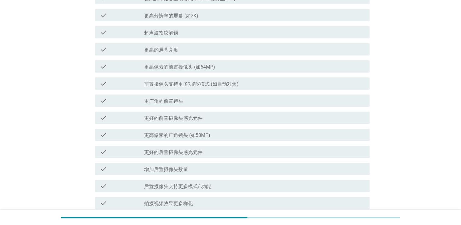
click at [207, 91] on div "check check_box_outline_blank 前置摄像头支持更多功能/模式 (如自动对焦)" at bounding box center [230, 83] width 278 height 17
click at [220, 80] on div "check_box_outline_blank 前置摄像头支持更多功能/模式 (如自动对焦)" at bounding box center [254, 83] width 220 height 7
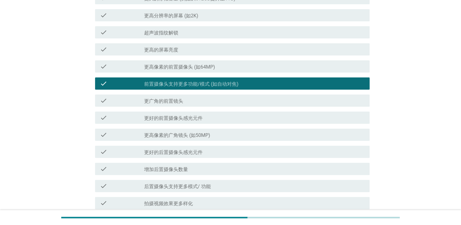
click at [175, 103] on label "更广角的前置镜头" at bounding box center [163, 101] width 39 height 6
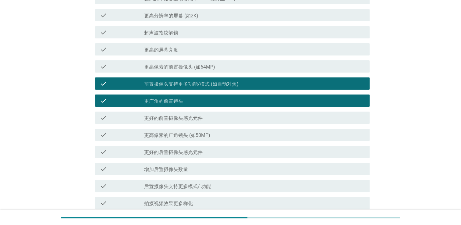
scroll to position [183, 0]
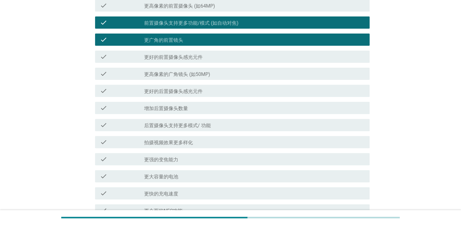
click at [195, 124] on label "后置摄像头支持更多模式/ 功能" at bounding box center [177, 125] width 67 height 6
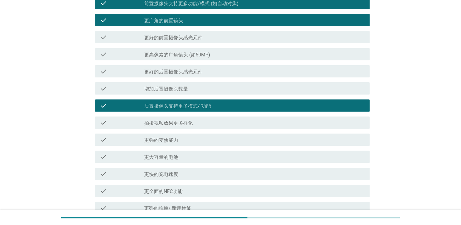
scroll to position [213, 0]
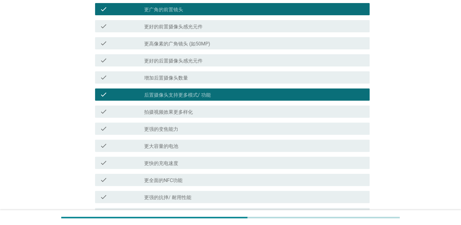
click at [189, 110] on label "拍摄视频效果更多样化" at bounding box center [168, 112] width 49 height 6
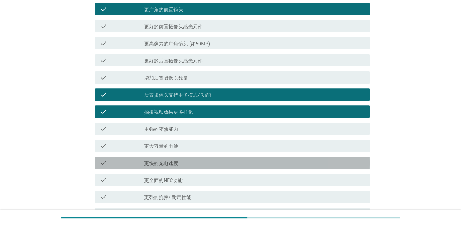
click at [185, 161] on div "check_box_outline_blank 更快的充电速度" at bounding box center [254, 162] width 220 height 7
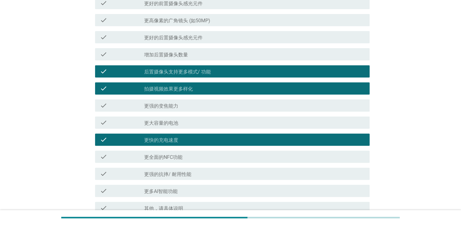
scroll to position [274, 0]
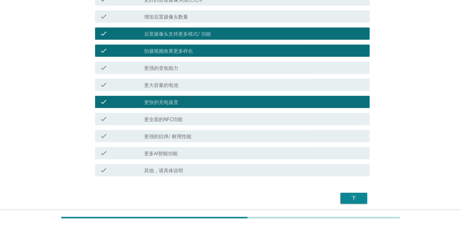
click at [175, 147] on div "check check_box_outline_blank 更多AI智能功能" at bounding box center [232, 153] width 274 height 12
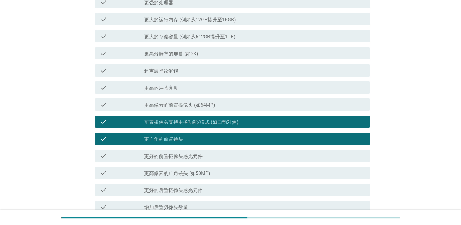
scroll to position [30, 0]
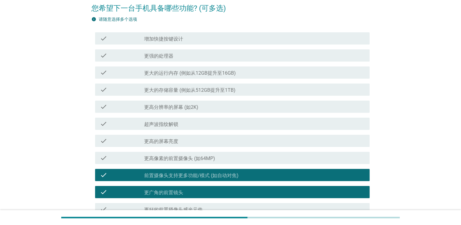
click at [185, 55] on div "check_box_outline_blank 更强的处理器" at bounding box center [254, 55] width 220 height 7
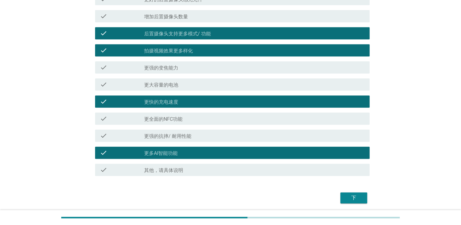
scroll to position [296, 0]
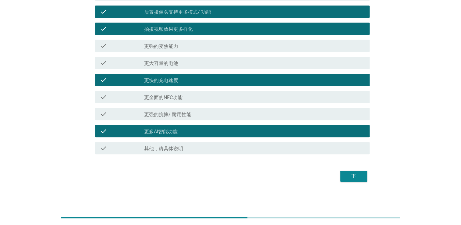
click at [352, 172] on div "下" at bounding box center [353, 175] width 17 height 7
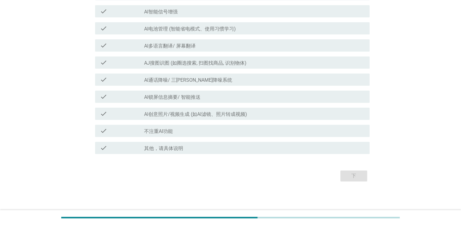
scroll to position [0, 0]
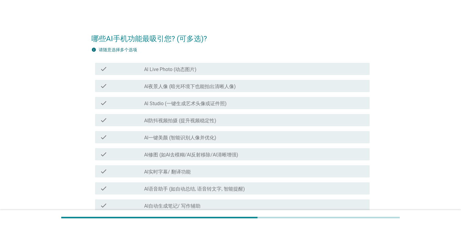
click at [174, 64] on div "check check_box_outline_blank Al Live Photo (动态图片)" at bounding box center [232, 69] width 274 height 12
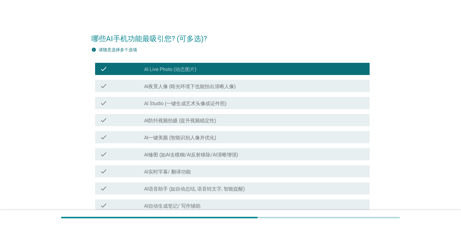
drag, startPoint x: 182, startPoint y: 84, endPoint x: 179, endPoint y: 81, distance: 4.1
click at [182, 85] on label "Al夜景人像 (暗光环境下也能拍出清晰人像)" at bounding box center [190, 86] width 92 height 6
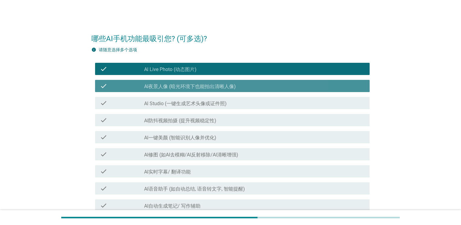
drag, startPoint x: 179, startPoint y: 81, endPoint x: 160, endPoint y: 102, distance: 28.0
click at [162, 103] on label "Al Studio (一键生成艺术头像或证件照)" at bounding box center [185, 103] width 83 height 6
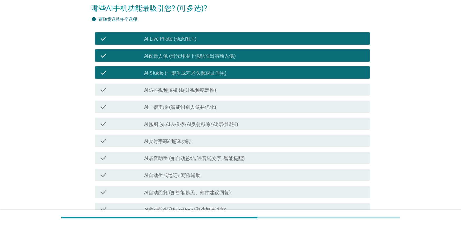
click at [186, 143] on label "Al实时字幕/ 翻译功能" at bounding box center [167, 141] width 47 height 6
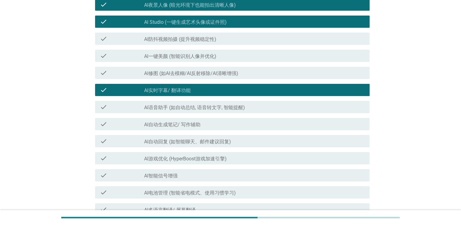
scroll to position [122, 0]
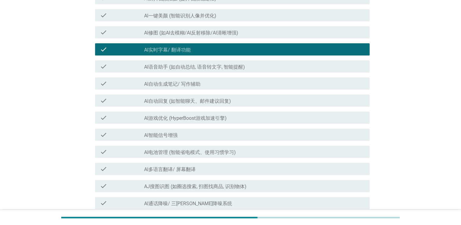
click at [204, 134] on div "check_box_outline_blank Al智能信号增强" at bounding box center [254, 134] width 220 height 7
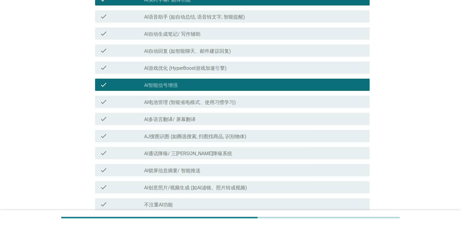
scroll to position [183, 0]
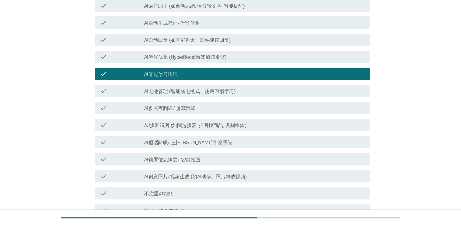
click at [211, 147] on div "check check_box_outline_blank Al通话降噪/ 三[PERSON_NAME]降噪系统" at bounding box center [232, 142] width 274 height 12
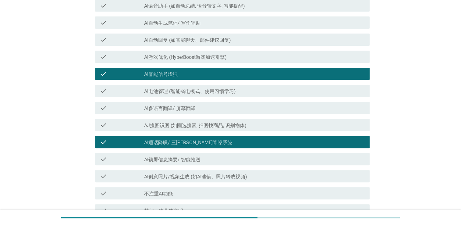
click at [207, 157] on div "check_box_outline_blank Al锁屏信息摘要/ 智能推送" at bounding box center [254, 158] width 220 height 7
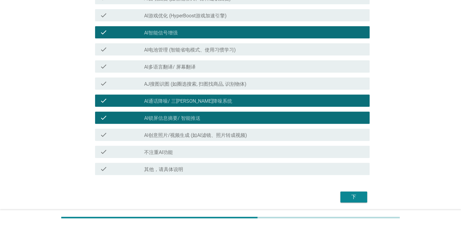
scroll to position [244, 0]
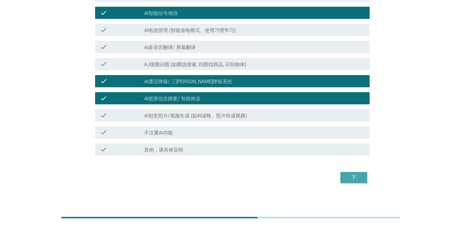
click at [347, 182] on button "下" at bounding box center [353, 177] width 27 height 11
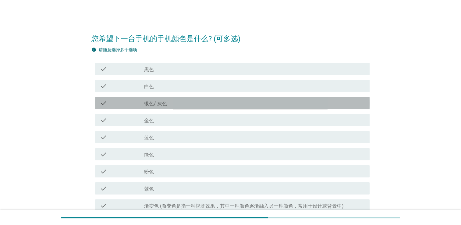
click at [202, 104] on div "check_box_outline_blank 银色/ 灰色" at bounding box center [254, 102] width 220 height 7
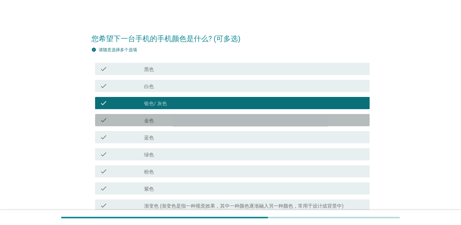
click at [193, 122] on div "check_box_outline_blank 金色" at bounding box center [254, 119] width 220 height 7
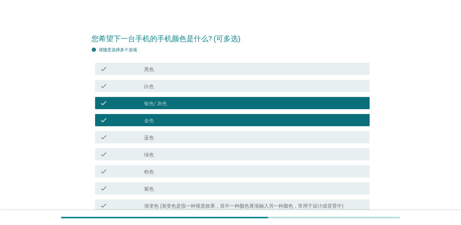
click at [198, 105] on div "check_box_outline_blank 银色/ 灰色" at bounding box center [254, 102] width 220 height 7
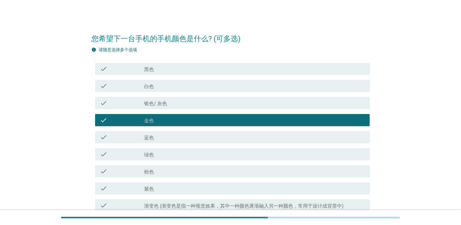
click at [200, 123] on div "check_box_outline_blank 金色" at bounding box center [254, 119] width 220 height 7
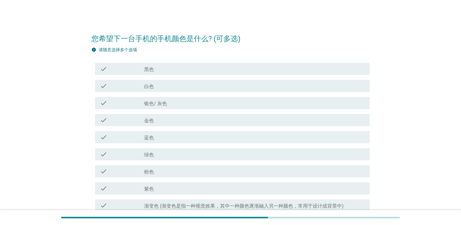
drag, startPoint x: 161, startPoint y: 188, endPoint x: 167, endPoint y: 185, distance: 6.0
click at [161, 188] on div "check_box_outline_blank 紫色" at bounding box center [254, 188] width 220 height 7
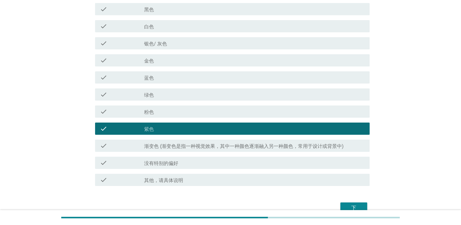
scroll to position [61, 0]
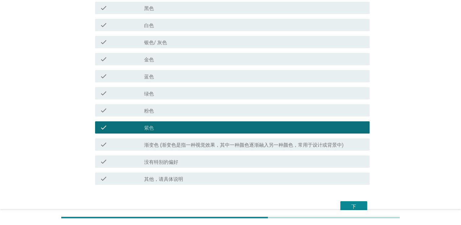
click at [182, 77] on div "check_box_outline_blank 蓝色" at bounding box center [254, 75] width 220 height 7
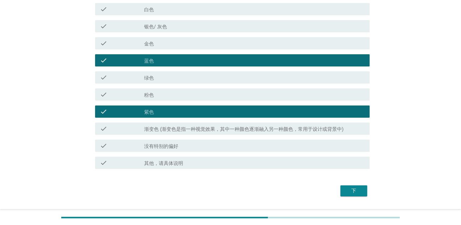
scroll to position [91, 0]
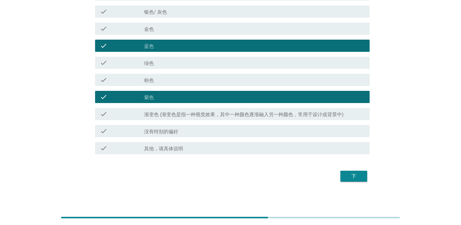
click at [238, 114] on label "渐变色 (渐变色是指一种视觉效果，其中一种颜色逐渐融入另一种颜色，常用于设计或背景中)" at bounding box center [243, 114] width 199 height 6
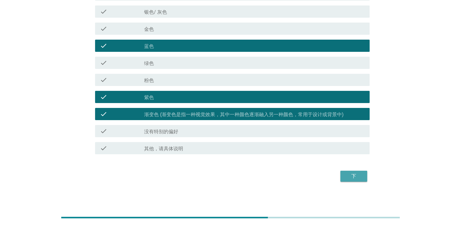
click at [343, 177] on button "下" at bounding box center [353, 176] width 27 height 11
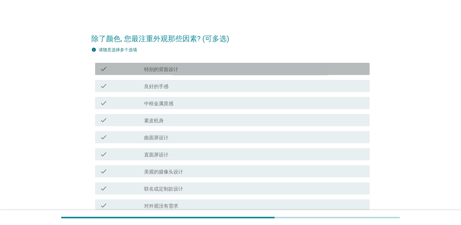
click at [206, 72] on div "check_box_outline_blank 特别的背面设计" at bounding box center [254, 68] width 220 height 7
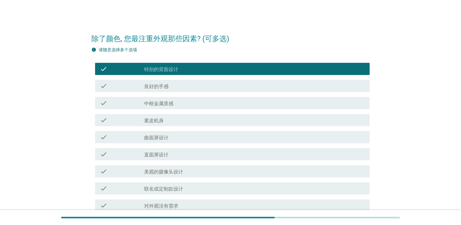
click at [206, 93] on div "check check_box_outline_blank 良好的手感" at bounding box center [230, 85] width 278 height 17
click at [180, 161] on div "check check_box_outline_blank 直面屏设计" at bounding box center [230, 154] width 278 height 17
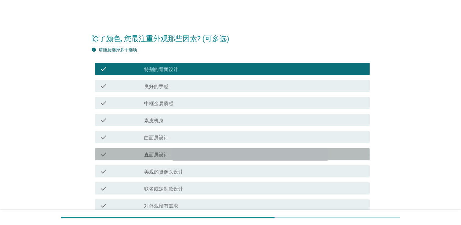
click at [183, 153] on div "check_box_outline_blank 直面屏设计" at bounding box center [254, 153] width 220 height 7
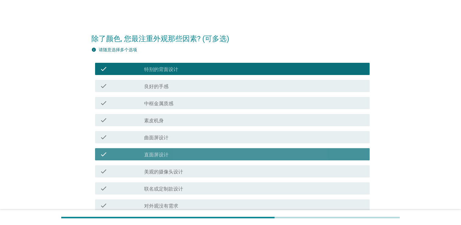
click at [183, 153] on div "check_box_outline_blank 直面屏设计" at bounding box center [254, 153] width 220 height 7
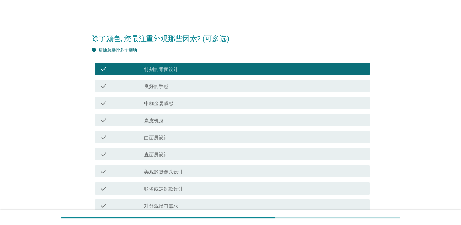
click at [174, 72] on div "check check_box_outline_blank 特别的背面设计" at bounding box center [232, 69] width 274 height 12
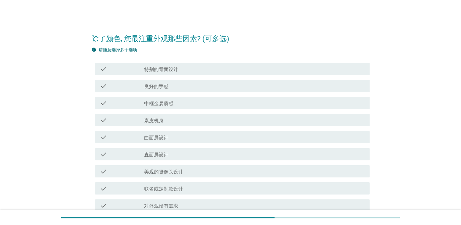
click at [177, 82] on div "check_box_outline_blank 良好的手感" at bounding box center [254, 85] width 220 height 7
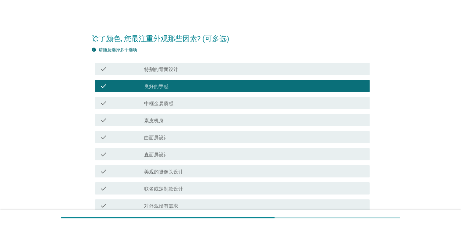
click at [178, 100] on div "check_box_outline_blank 中框金属质感" at bounding box center [254, 102] width 220 height 7
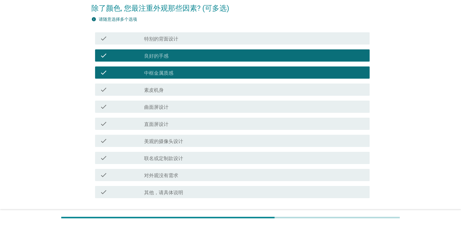
scroll to position [61, 0]
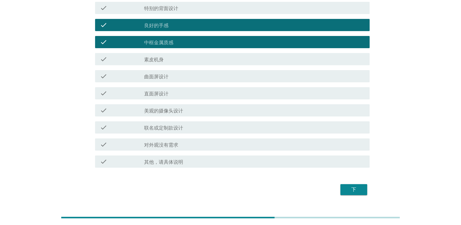
click at [203, 127] on div "check_box_outline_blank 联名或定制款设计" at bounding box center [254, 127] width 220 height 7
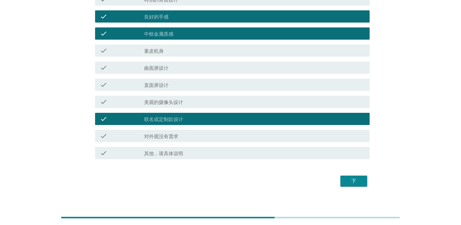
scroll to position [74, 0]
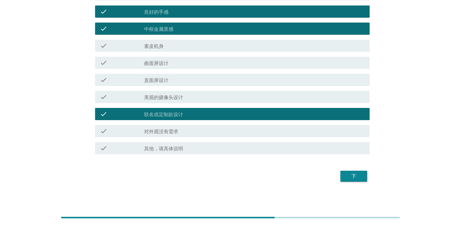
click at [368, 183] on div "除了颜色, 您最注重外观那些因素? (可多选) info 请随意选择多个选项 check check_box_outline_blank 特别的背面设计 ch…" at bounding box center [230, 68] width 288 height 240
drag, startPoint x: 361, startPoint y: 177, endPoint x: 343, endPoint y: 174, distance: 17.3
click at [361, 177] on div "下" at bounding box center [353, 175] width 17 height 7
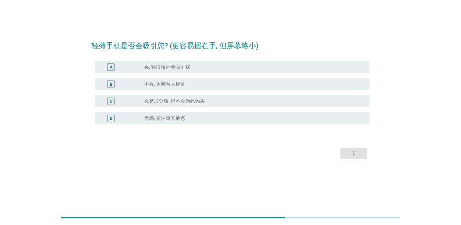
scroll to position [0, 0]
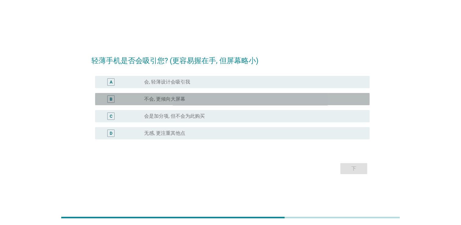
click at [191, 98] on div "radio_button_unchecked 不会, 更倾向大屏幕" at bounding box center [252, 99] width 216 height 6
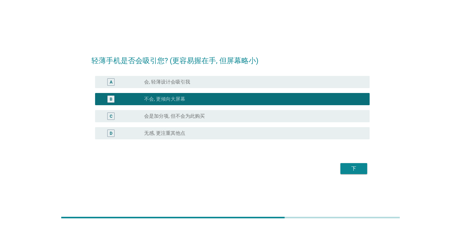
click at [177, 111] on div "C radio_button_unchecked 会是加分项, 但不会为此购买" at bounding box center [232, 116] width 274 height 12
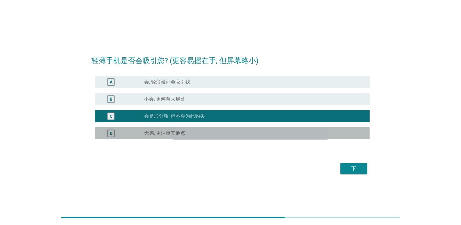
click at [277, 131] on div "radio_button_unchecked 无感, 更注重其他点" at bounding box center [252, 133] width 216 height 6
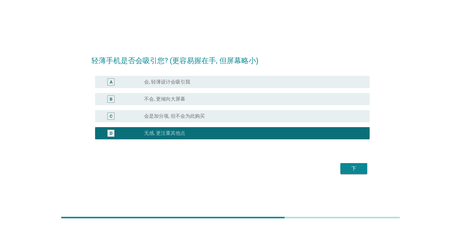
click at [270, 114] on div "radio_button_unchecked 会是加分项, 但不会为此购买" at bounding box center [252, 116] width 216 height 6
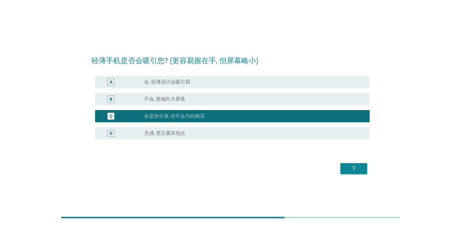
click at [262, 125] on div "D radio_button_unchecked 无感, 更注重其他点" at bounding box center [230, 133] width 278 height 17
click at [263, 131] on div "radio_button_unchecked 无感, 更注重其他点" at bounding box center [252, 133] width 216 height 6
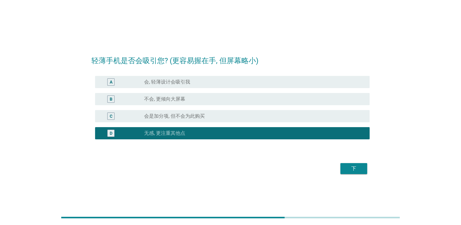
click at [205, 76] on div "A radio_button_unchecked 会, 轻薄设计会吸引我" at bounding box center [232, 82] width 274 height 12
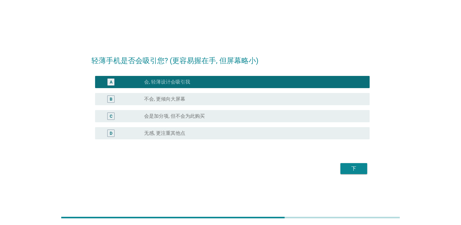
click at [199, 89] on div "A radio_button_checked 会, 轻薄设计会吸引我" at bounding box center [230, 81] width 278 height 17
drag, startPoint x: 199, startPoint y: 89, endPoint x: 204, endPoint y: 97, distance: 9.7
click at [204, 97] on div "radio_button_unchecked 不会, 更倾向大屏幕" at bounding box center [252, 99] width 216 height 6
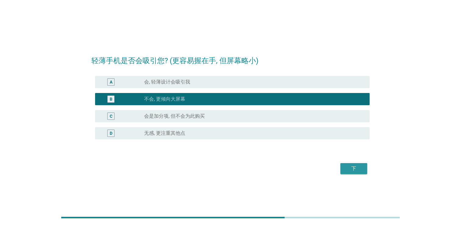
click at [346, 167] on div "下" at bounding box center [353, 168] width 17 height 7
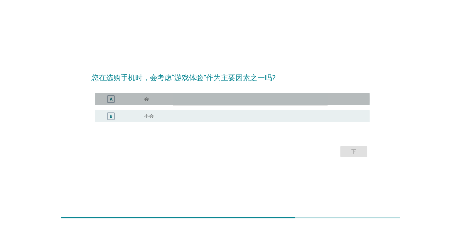
click at [149, 98] on div "radio_button_unchecked 会" at bounding box center [252, 99] width 216 height 6
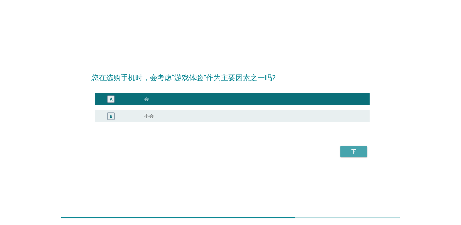
click at [349, 150] on div "下" at bounding box center [353, 151] width 17 height 7
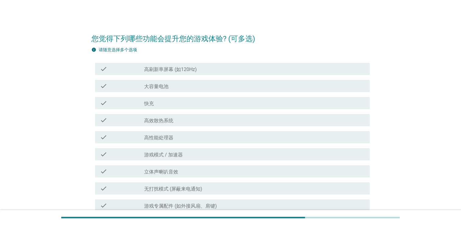
click at [187, 73] on div "check check_box_outline_blank 高刷新率屏幕 (如120Hz)" at bounding box center [232, 69] width 274 height 12
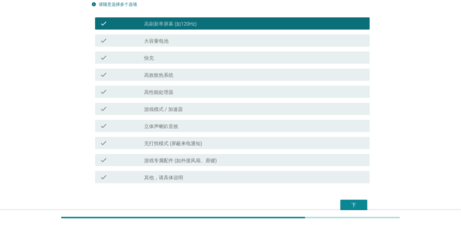
scroll to position [13, 0]
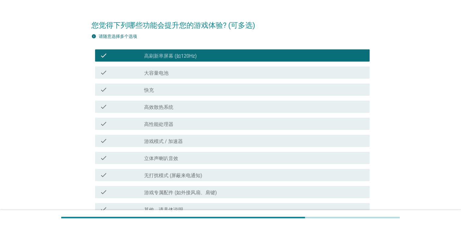
click at [193, 72] on div "check_box_outline_blank 大容量电池" at bounding box center [254, 72] width 220 height 7
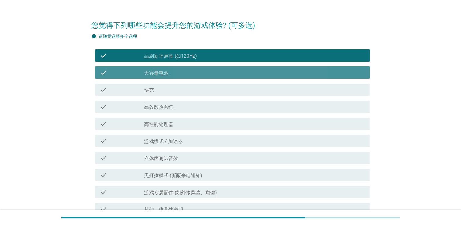
click at [176, 109] on div "check_box_outline_blank 高效散热系统" at bounding box center [254, 106] width 220 height 7
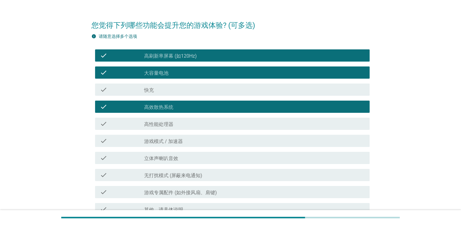
click at [187, 86] on div "check_box_outline_blank 快充" at bounding box center [254, 89] width 220 height 7
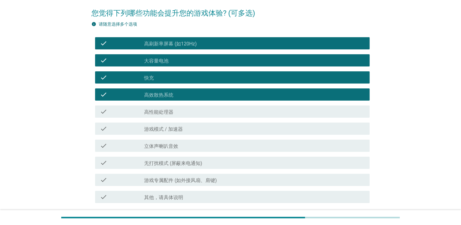
scroll to position [44, 0]
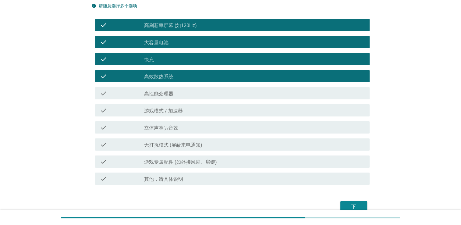
click at [199, 127] on div "check_box_outline_blank 立体声喇叭音效" at bounding box center [254, 127] width 220 height 7
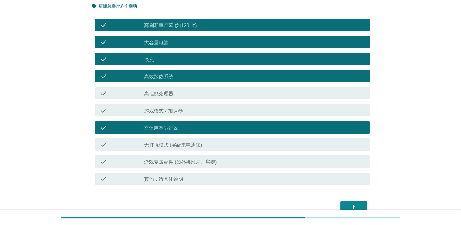
click at [243, 141] on div "check_box_outline_blank 无打扰模式 (屏蔽来电通知)" at bounding box center [254, 144] width 220 height 7
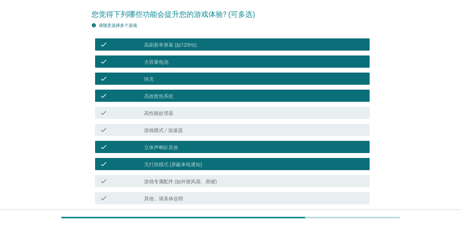
scroll to position [13, 0]
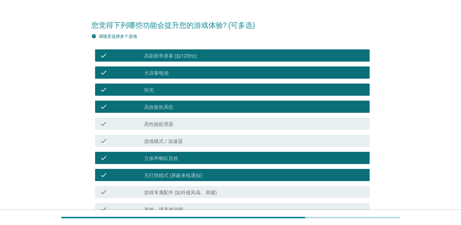
drag, startPoint x: 223, startPoint y: 122, endPoint x: 226, endPoint y: 123, distance: 3.7
click at [225, 123] on div "check_box_outline_blank 高性能处理器" at bounding box center [254, 123] width 220 height 7
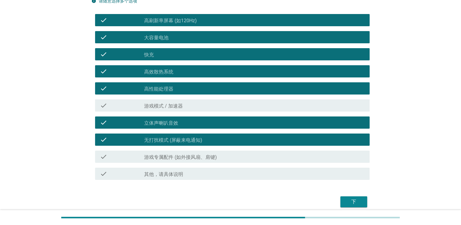
scroll to position [74, 0]
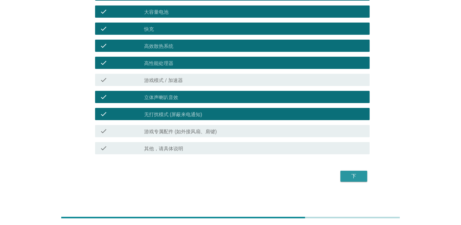
click at [358, 174] on div "下" at bounding box center [353, 175] width 17 height 7
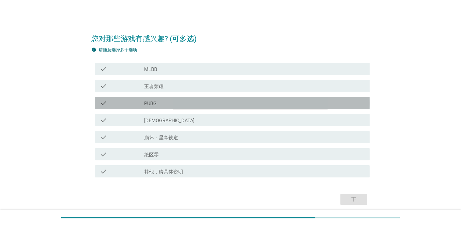
click at [166, 100] on div "check_box_outline_blank PUBG" at bounding box center [254, 102] width 220 height 7
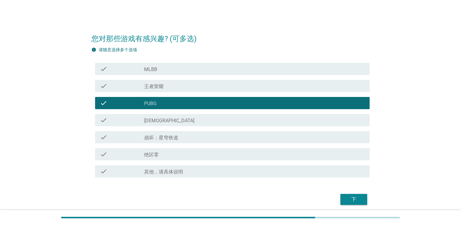
click at [169, 102] on div "check_box_outline_blank PUBG" at bounding box center [254, 102] width 220 height 7
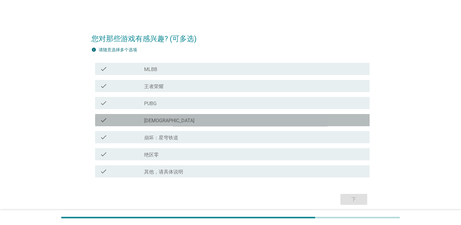
click at [170, 118] on div "check_box_outline_blank 原神" at bounding box center [254, 119] width 220 height 7
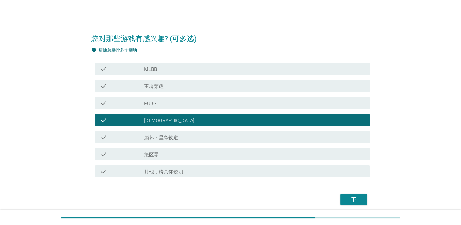
click at [180, 84] on div "check_box_outline_blank 王者荣耀" at bounding box center [254, 85] width 220 height 7
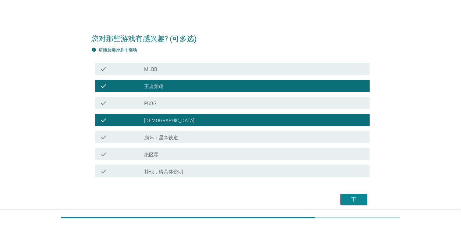
drag, startPoint x: 180, startPoint y: 83, endPoint x: 188, endPoint y: 66, distance: 19.4
click at [180, 83] on div "check_box_outline_blank 王者荣耀" at bounding box center [254, 85] width 220 height 7
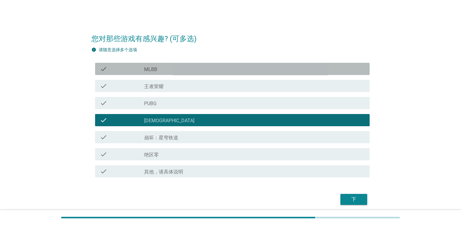
drag, startPoint x: 190, startPoint y: 63, endPoint x: 197, endPoint y: 68, distance: 8.3
click at [192, 64] on div "check check_box_outline_blank MLBB" at bounding box center [232, 69] width 274 height 12
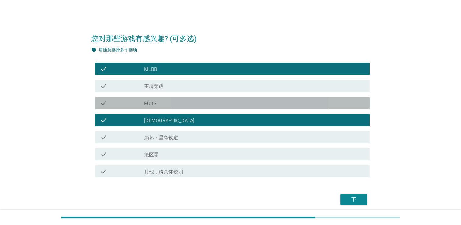
click at [181, 97] on div "check check_box_outline_blank PUBG" at bounding box center [232, 103] width 274 height 12
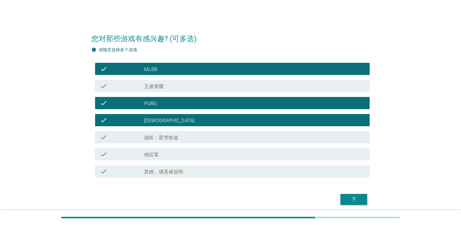
click at [200, 128] on div "check check_box_outline_blank 原神" at bounding box center [230, 119] width 278 height 17
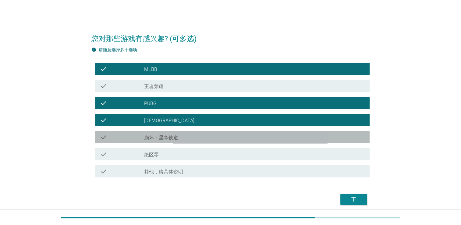
click at [229, 135] on div "check_box_outline_blank 崩坏：星穹铁道" at bounding box center [254, 136] width 220 height 7
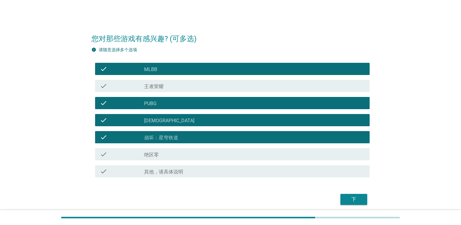
click at [345, 198] on div "下" at bounding box center [353, 199] width 17 height 7
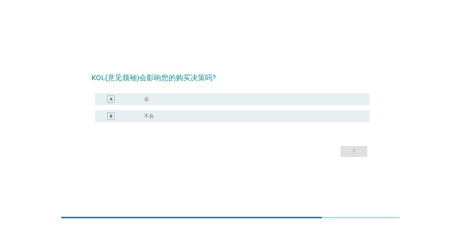
click at [186, 101] on div "radio_button_unchecked 会" at bounding box center [252, 99] width 216 height 6
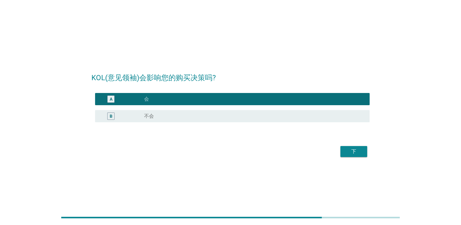
click at [353, 152] on div "下" at bounding box center [353, 151] width 17 height 7
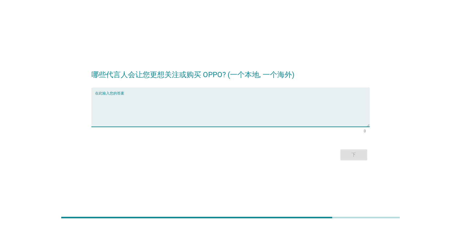
click at [222, 120] on textarea "在此输入您的答案" at bounding box center [232, 111] width 274 height 32
type textarea "P"
type textarea "m"
type textarea "[PERSON_NAME] ， [PERSON_NAME]"
click at [353, 151] on div "下" at bounding box center [353, 154] width 17 height 7
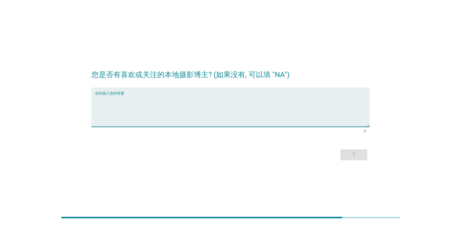
click at [178, 114] on textarea "在此输入您的答案" at bounding box center [232, 111] width 274 height 32
type textarea "NA"
click at [201, 161] on div "下" at bounding box center [230, 154] width 278 height 15
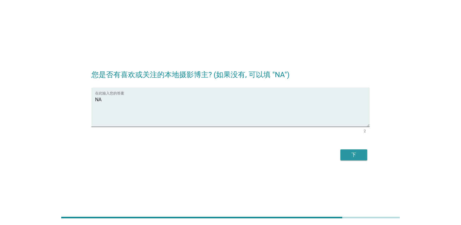
drag, startPoint x: 352, startPoint y: 157, endPoint x: 298, endPoint y: 169, distance: 55.3
click at [298, 171] on div "您是否有喜欢或关注的本地摄影博主? (如果没有, 可以填 "NA") 在此输入您的答案 NA 2 下" at bounding box center [230, 112] width 446 height 123
click at [347, 155] on div "下" at bounding box center [353, 154] width 17 height 7
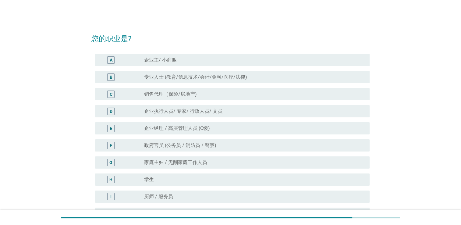
click at [194, 141] on div "F radio_button_unchecked 政府官员 (公务员 / 消防员 / 警察)" at bounding box center [232, 145] width 274 height 12
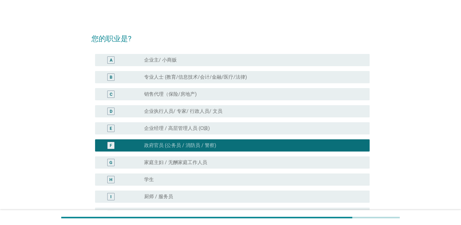
click at [217, 143] on div "radio_button_checked 政府官员 (公务员 / 消防员 / 警察)" at bounding box center [252, 145] width 216 height 6
click at [221, 110] on label "企业执行人员/ 专家/ 行政人员/ 文员" at bounding box center [183, 111] width 78 height 6
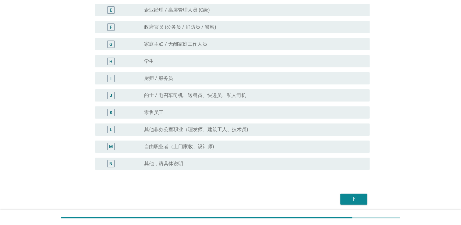
scroll to position [141, 0]
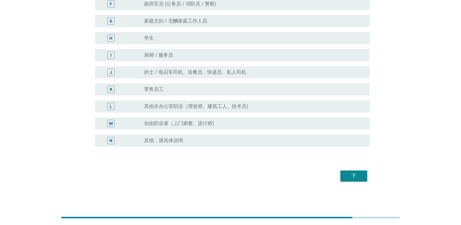
drag, startPoint x: 329, startPoint y: 170, endPoint x: 364, endPoint y: 181, distance: 36.5
click at [330, 171] on div "下" at bounding box center [230, 175] width 278 height 15
click at [360, 180] on button "下" at bounding box center [353, 175] width 27 height 11
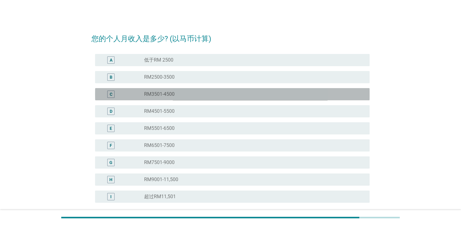
click at [194, 93] on div "radio_button_unchecked RM3501-4500" at bounding box center [252, 94] width 216 height 6
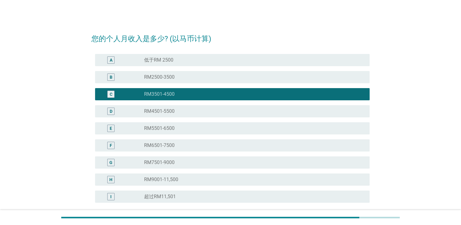
click at [222, 80] on div "radio_button_unchecked RM2500-3500" at bounding box center [254, 76] width 220 height 7
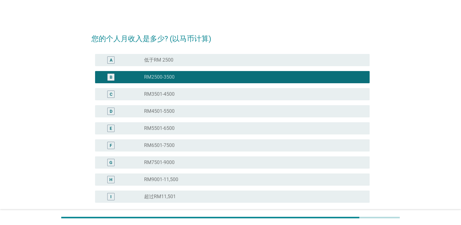
click at [190, 94] on div "radio_button_unchecked RM3501-4500" at bounding box center [252, 94] width 216 height 6
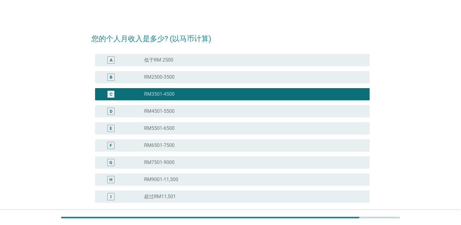
click at [234, 76] on div "radio_button_unchecked RM2500-3500" at bounding box center [252, 77] width 216 height 6
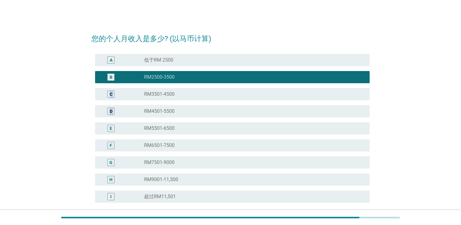
click at [213, 110] on div "A radio_button_unchecked 低于RM 2500 B radio_button_checked RM2500-3500 C radio_b…" at bounding box center [230, 127] width 278 height 153
drag, startPoint x: 213, startPoint y: 110, endPoint x: 160, endPoint y: 93, distance: 56.0
click at [160, 93] on label "RM3501-4500" at bounding box center [159, 94] width 30 height 6
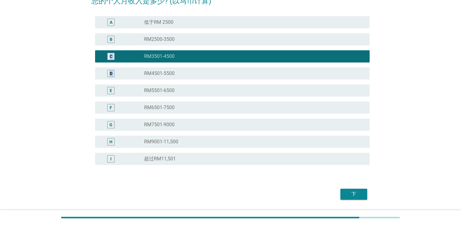
scroll to position [56, 0]
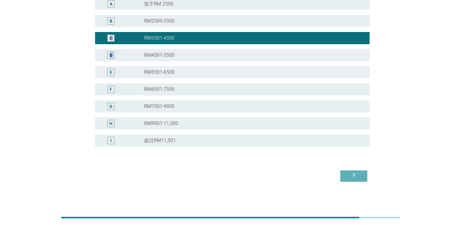
click at [362, 182] on div "下" at bounding box center [230, 175] width 278 height 15
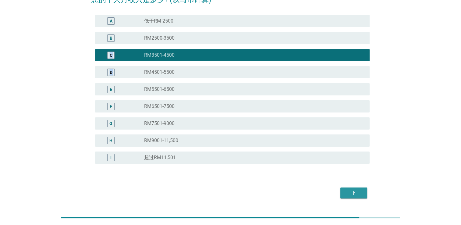
scroll to position [26, 0]
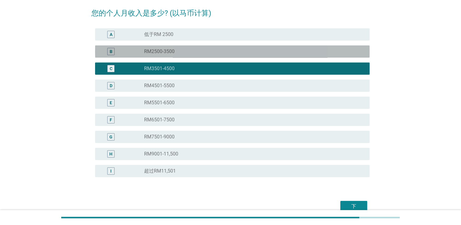
click at [197, 57] on div "B radio_button_unchecked RM2500-3500" at bounding box center [232, 51] width 274 height 12
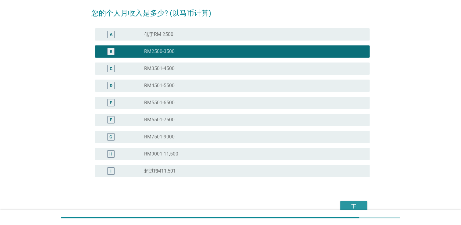
click at [355, 203] on div "下" at bounding box center [353, 206] width 17 height 7
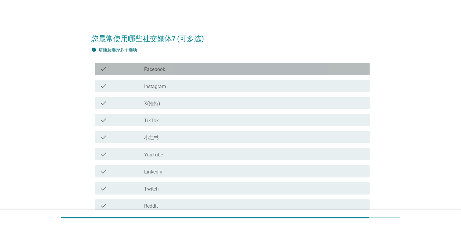
click at [218, 67] on div "check_box_outline_blank Facebook" at bounding box center [254, 68] width 220 height 7
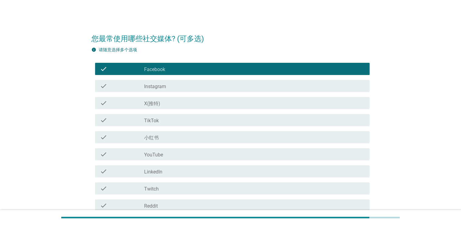
click at [199, 85] on div "check_box_outline_blank Instagram" at bounding box center [254, 85] width 220 height 7
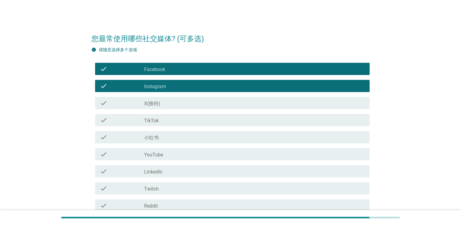
scroll to position [30, 0]
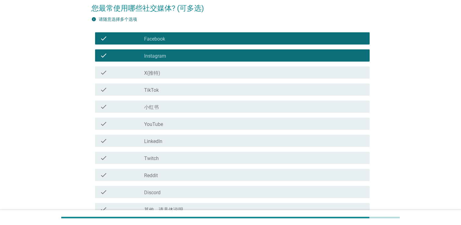
click at [194, 108] on div "check_box_outline_blank 小红书" at bounding box center [254, 106] width 220 height 7
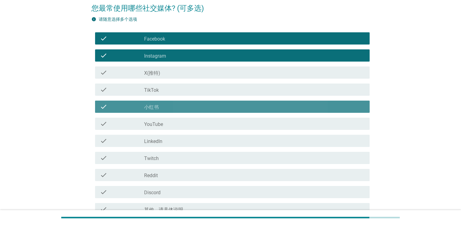
click at [187, 121] on div "check_box_outline_blank YouTube" at bounding box center [254, 123] width 220 height 7
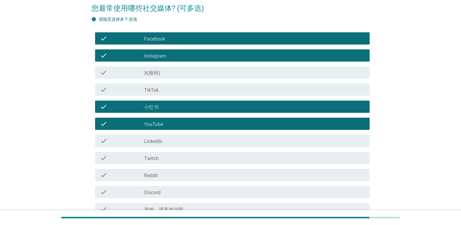
click at [188, 87] on div "check_box_outline_blank TikTok" at bounding box center [254, 89] width 220 height 7
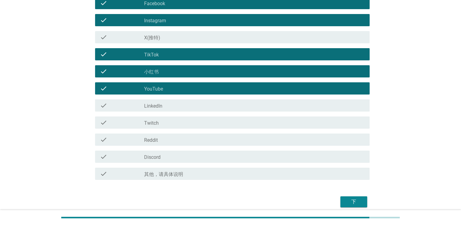
scroll to position [91, 0]
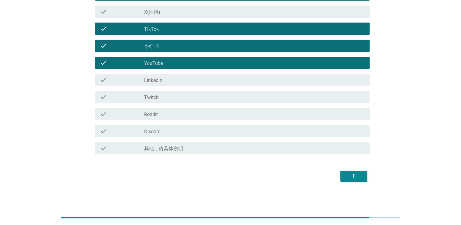
click at [334, 178] on div "下" at bounding box center [230, 176] width 278 height 15
click at [312, 162] on form "您最常使用哪些社交媒体? (可多选) info 请随意选择多个选项 check check_box_outline_blank Facebook check …" at bounding box center [230, 60] width 278 height 248
click at [346, 176] on div "下" at bounding box center [353, 175] width 17 height 7
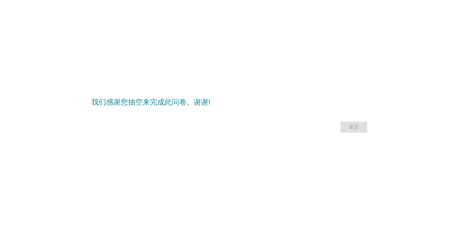
scroll to position [0, 0]
